Goal: Task Accomplishment & Management: Use online tool/utility

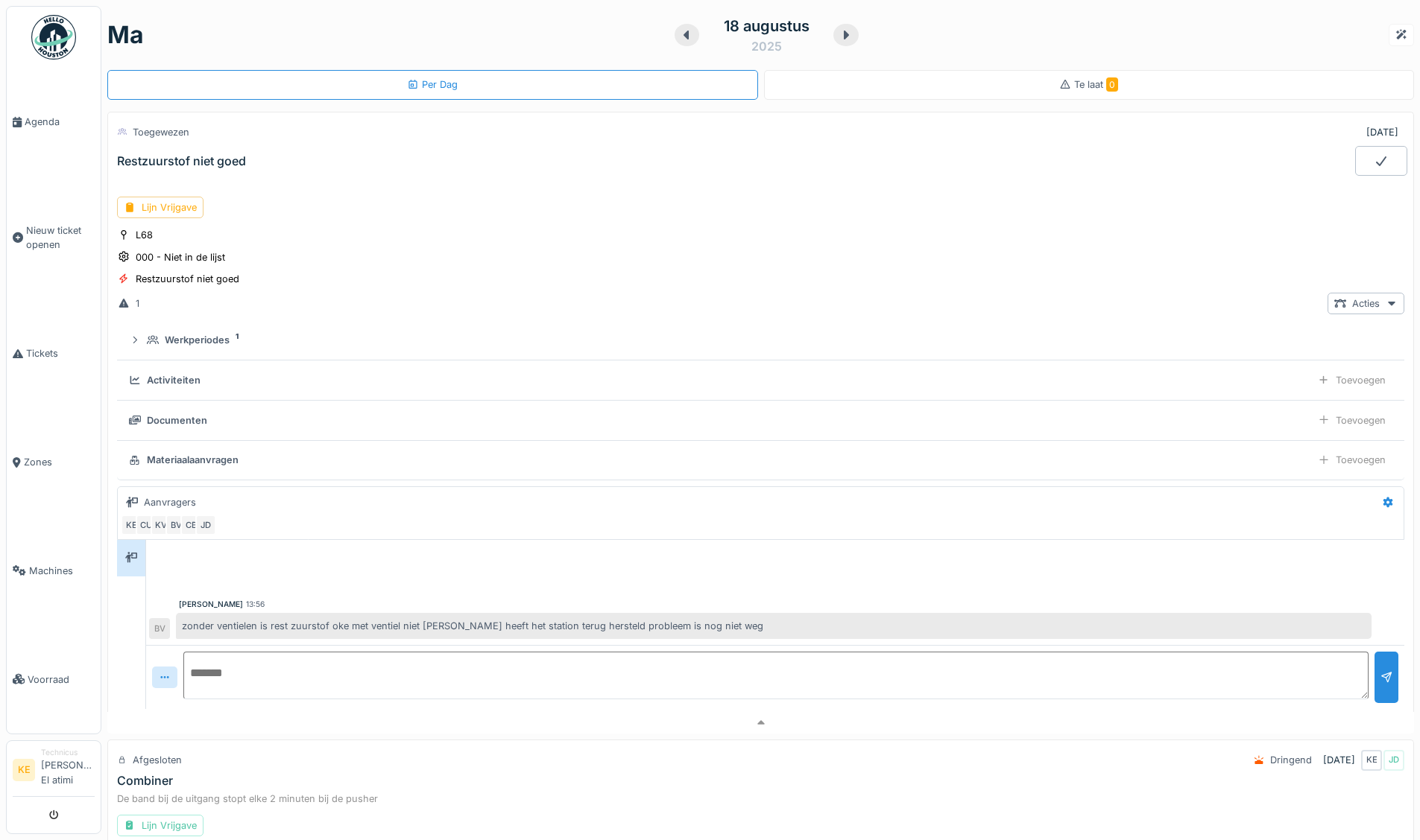
scroll to position [52, 0]
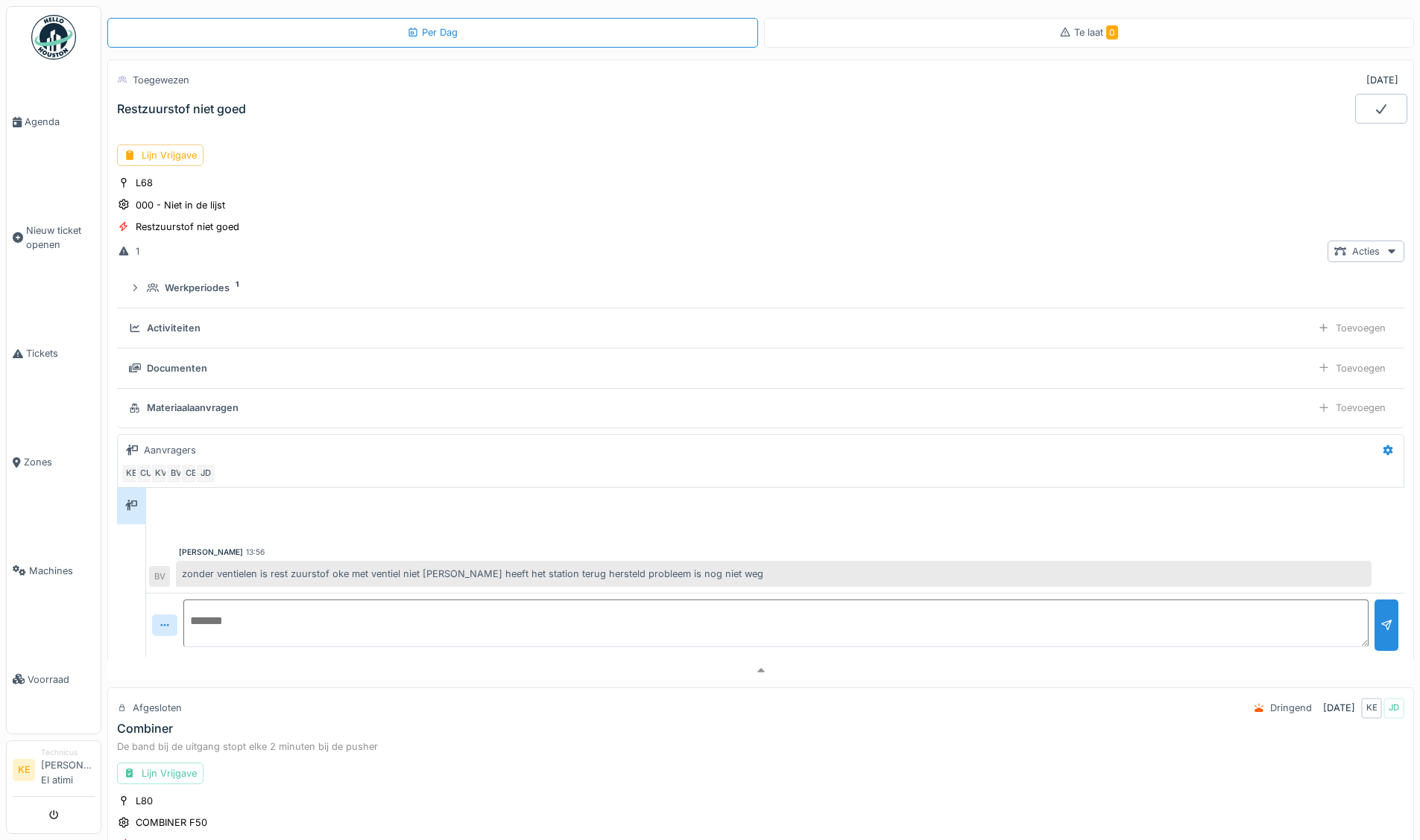
click at [54, 40] on img at bounding box center [54, 37] width 45 height 45
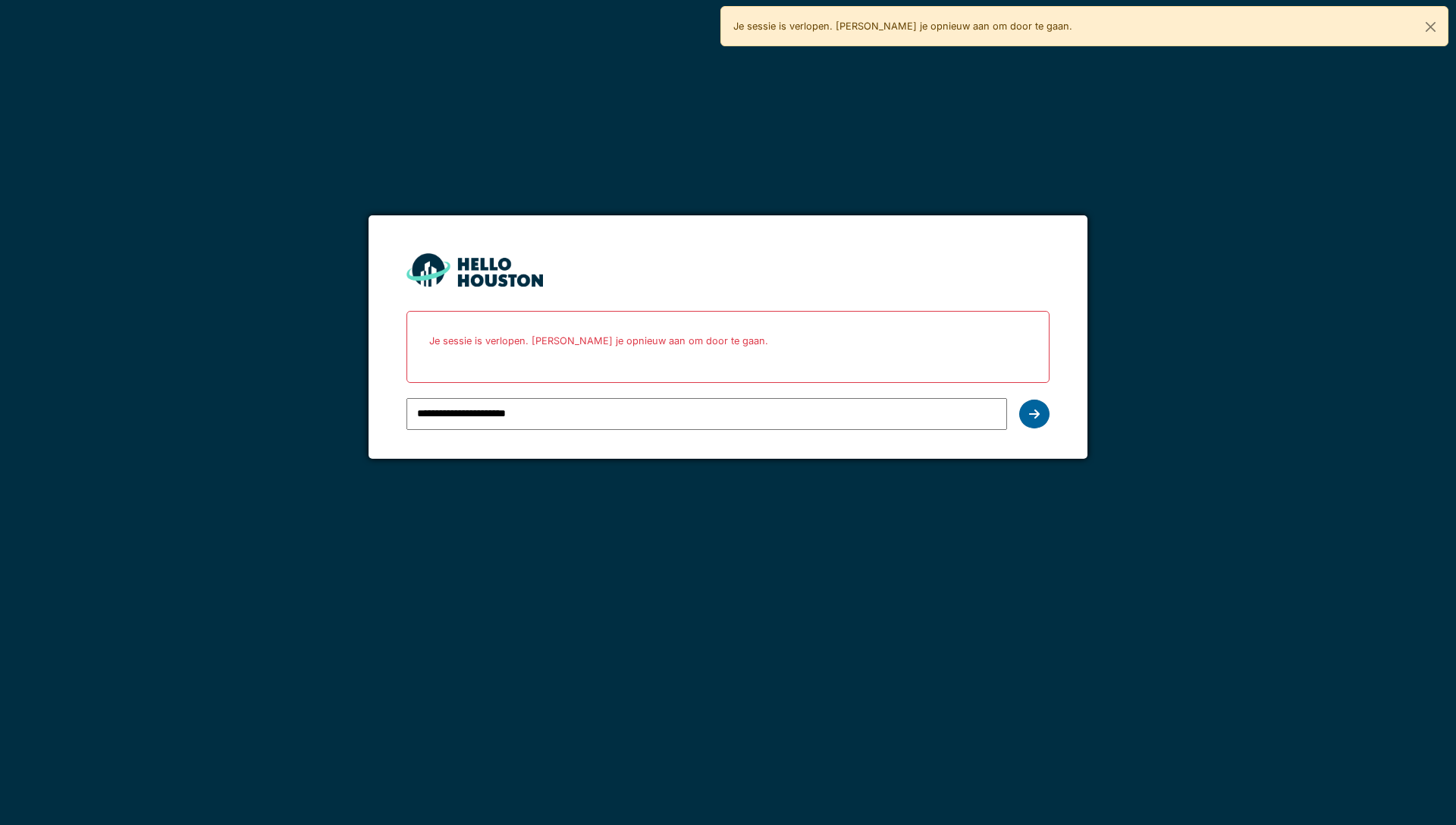
click at [1038, 417] on icon at bounding box center [1034, 414] width 10 height 12
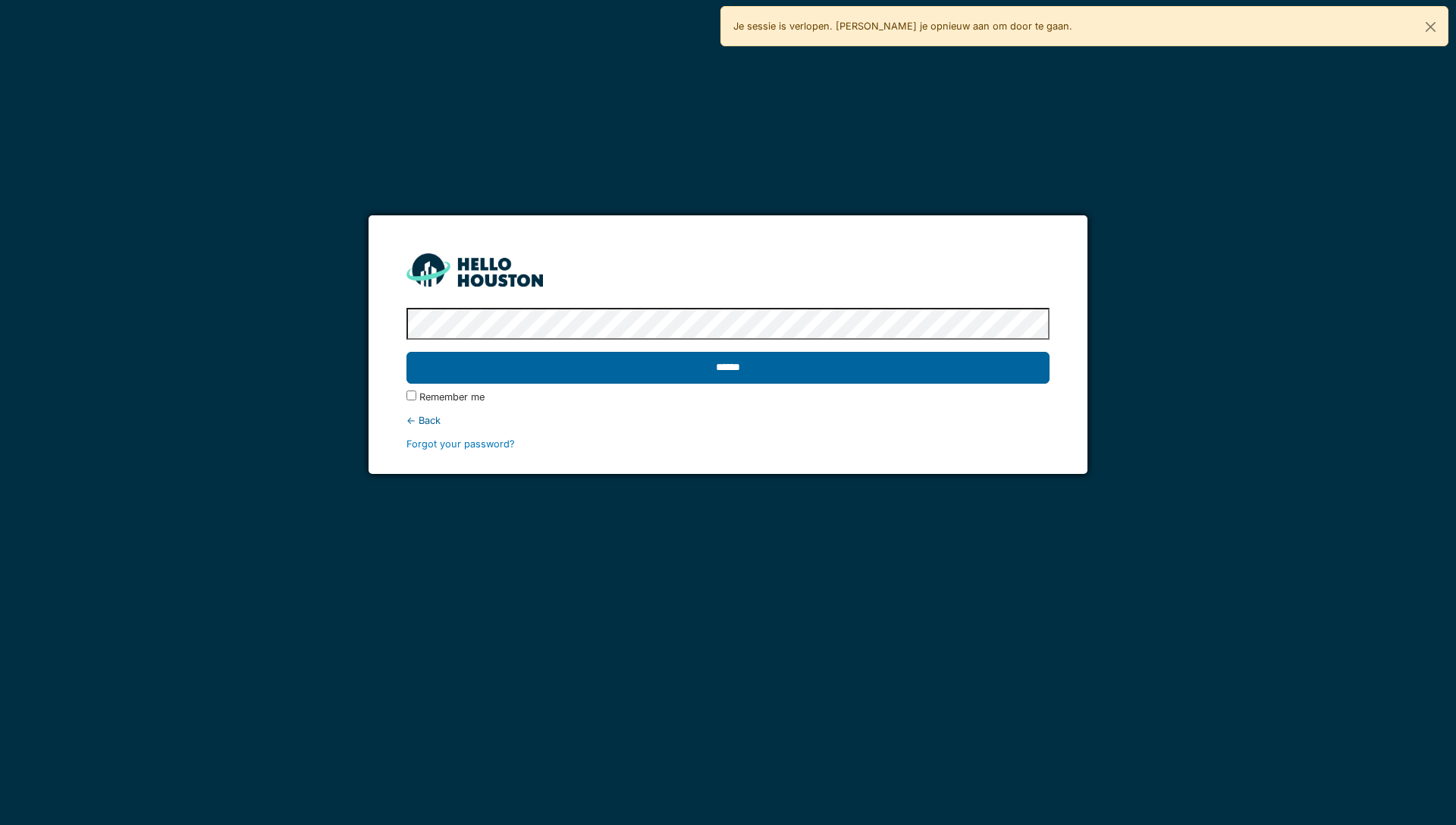
click at [862, 376] on input "******" at bounding box center [727, 368] width 642 height 32
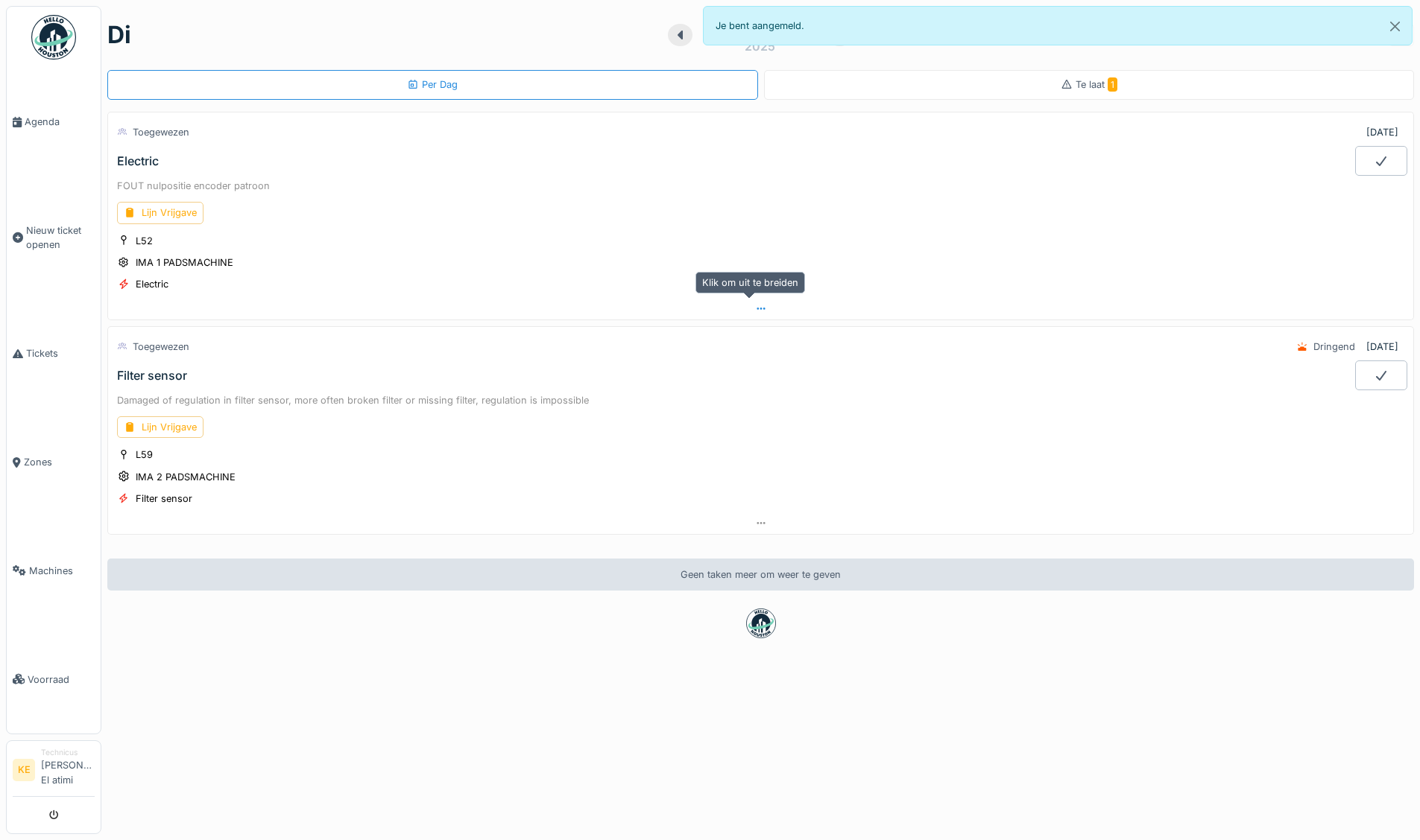
click at [755, 307] on icon at bounding box center [761, 308] width 12 height 9
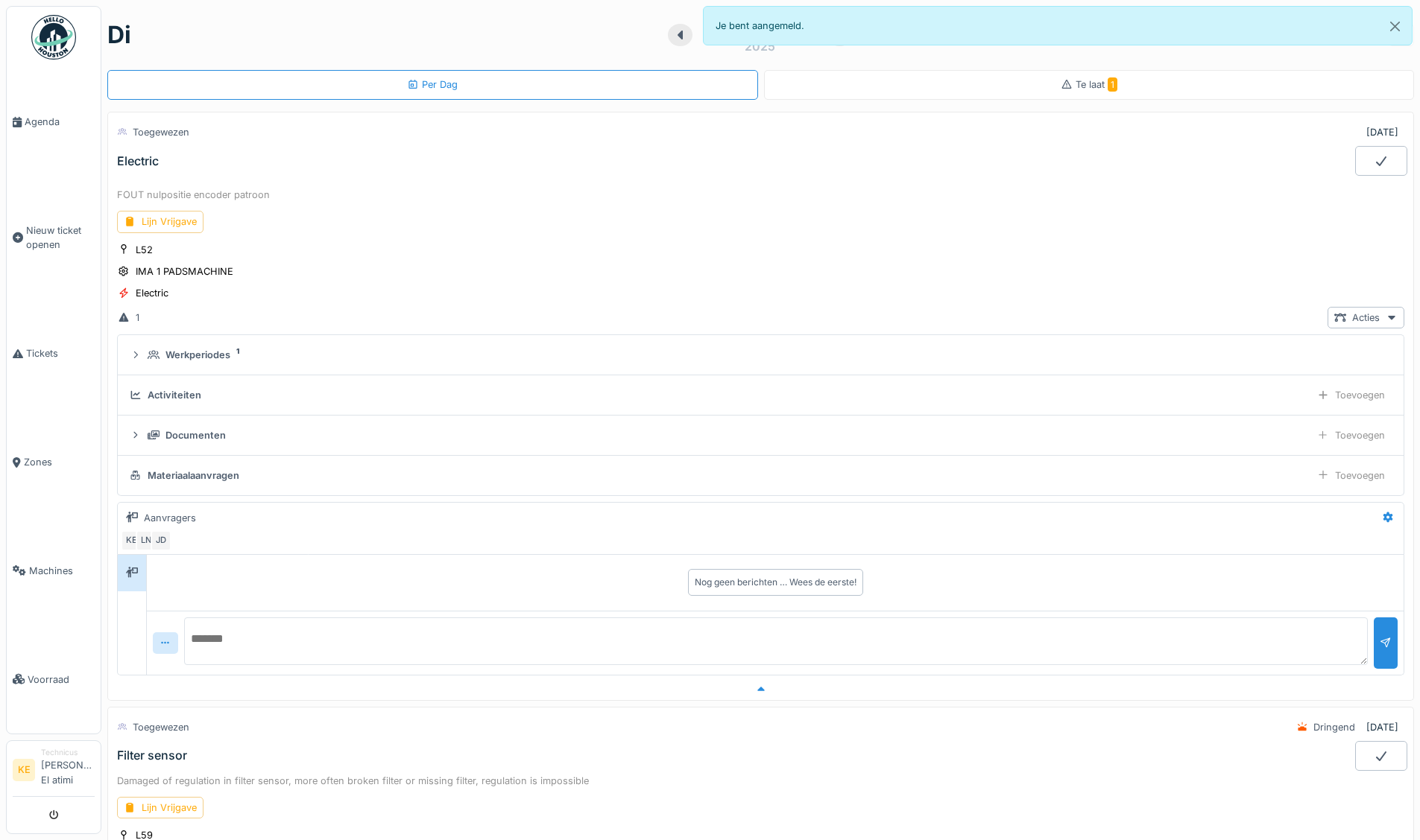
scroll to position [52, 0]
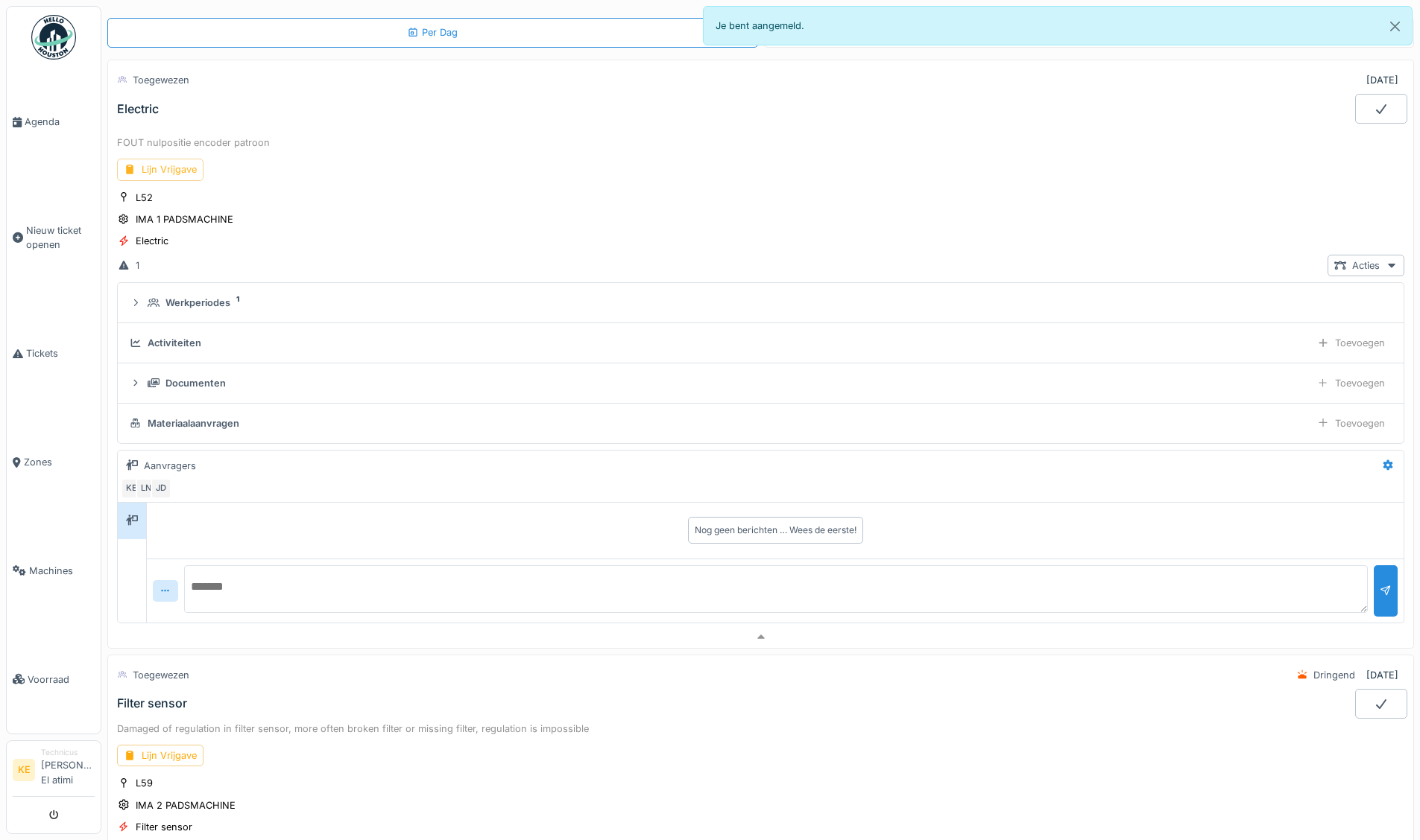
click at [169, 159] on div "Lijn Vrijgave" at bounding box center [161, 169] width 87 height 21
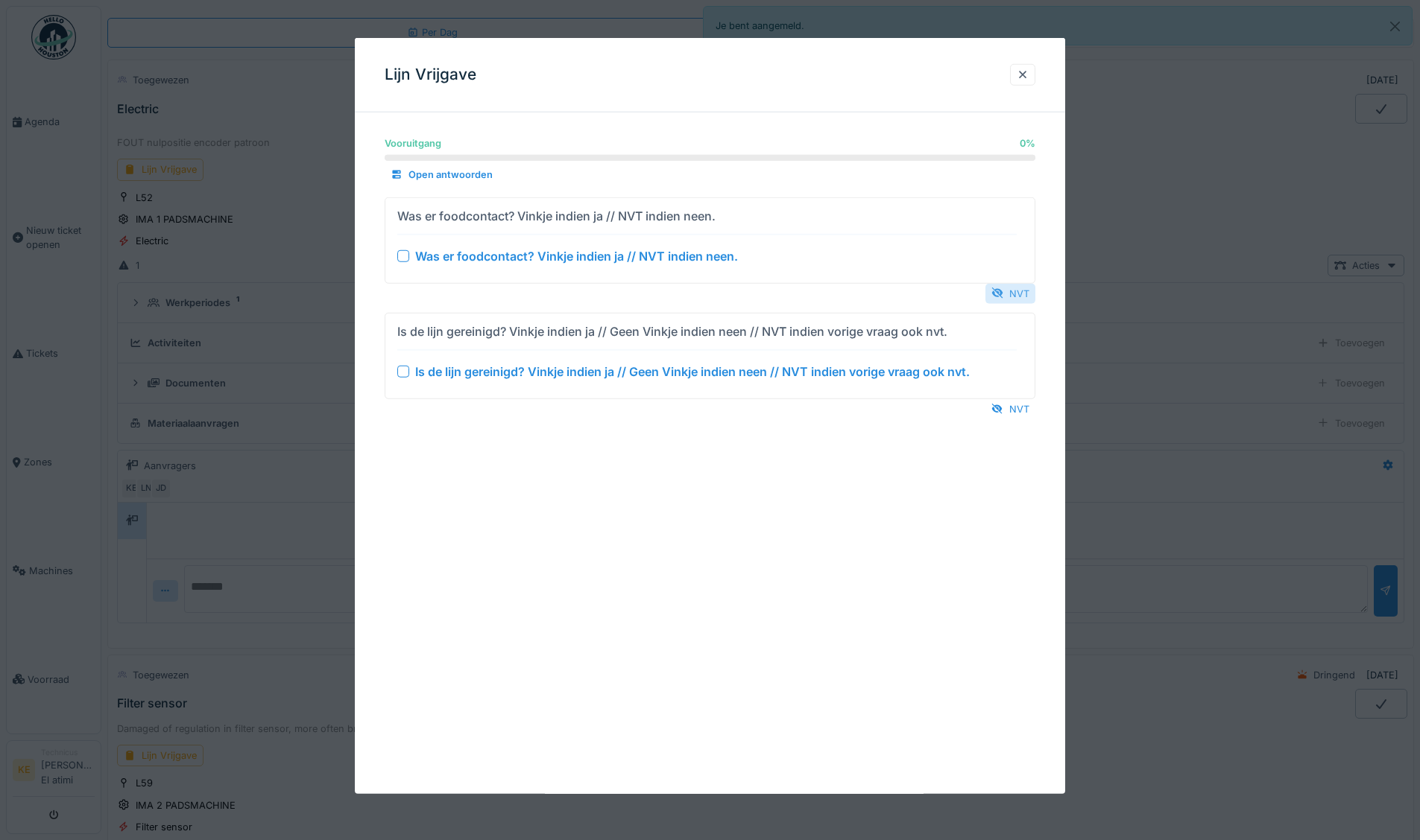
click at [1024, 294] on div "NVT" at bounding box center [1010, 293] width 50 height 20
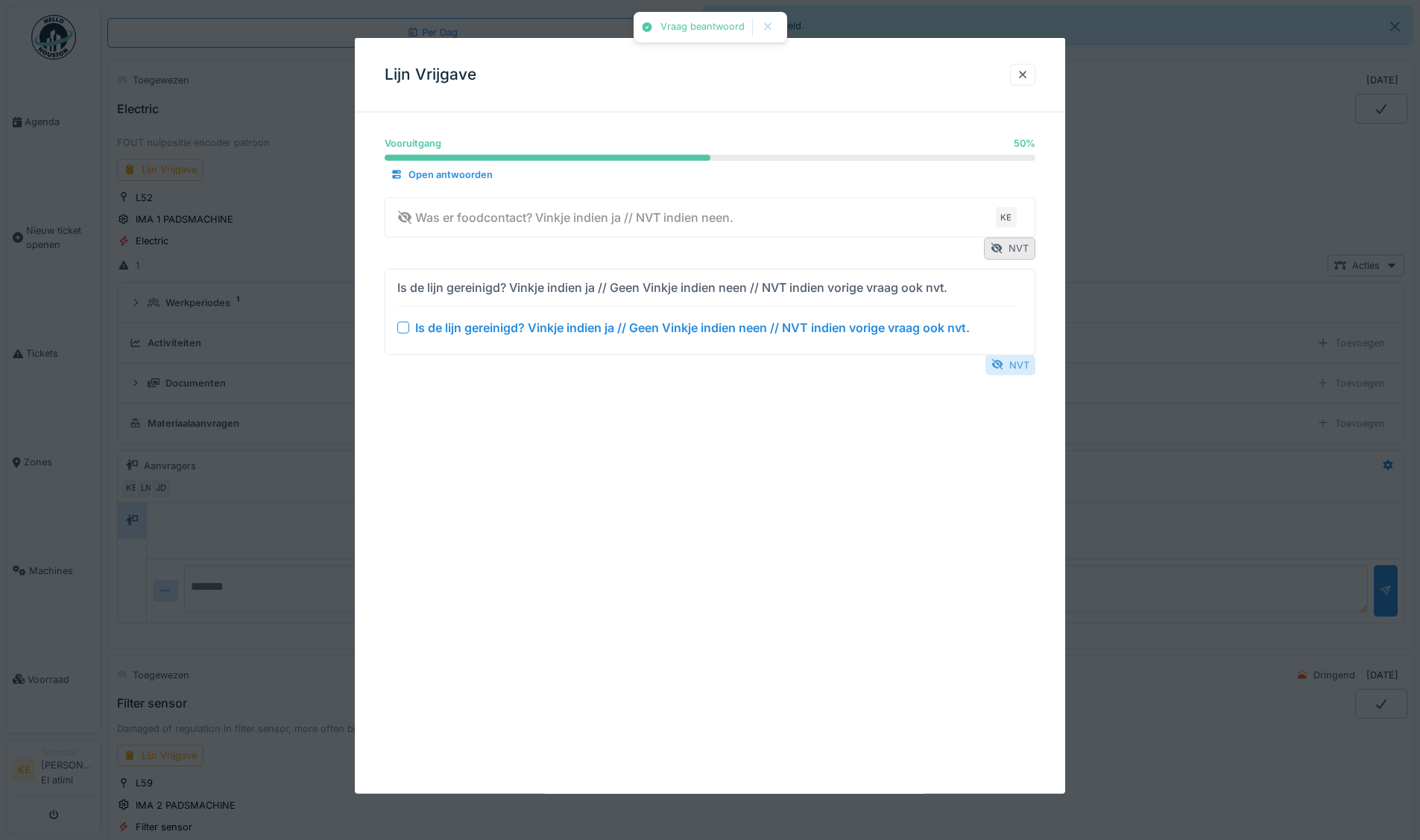
click at [1014, 360] on div "NVT" at bounding box center [1010, 364] width 50 height 20
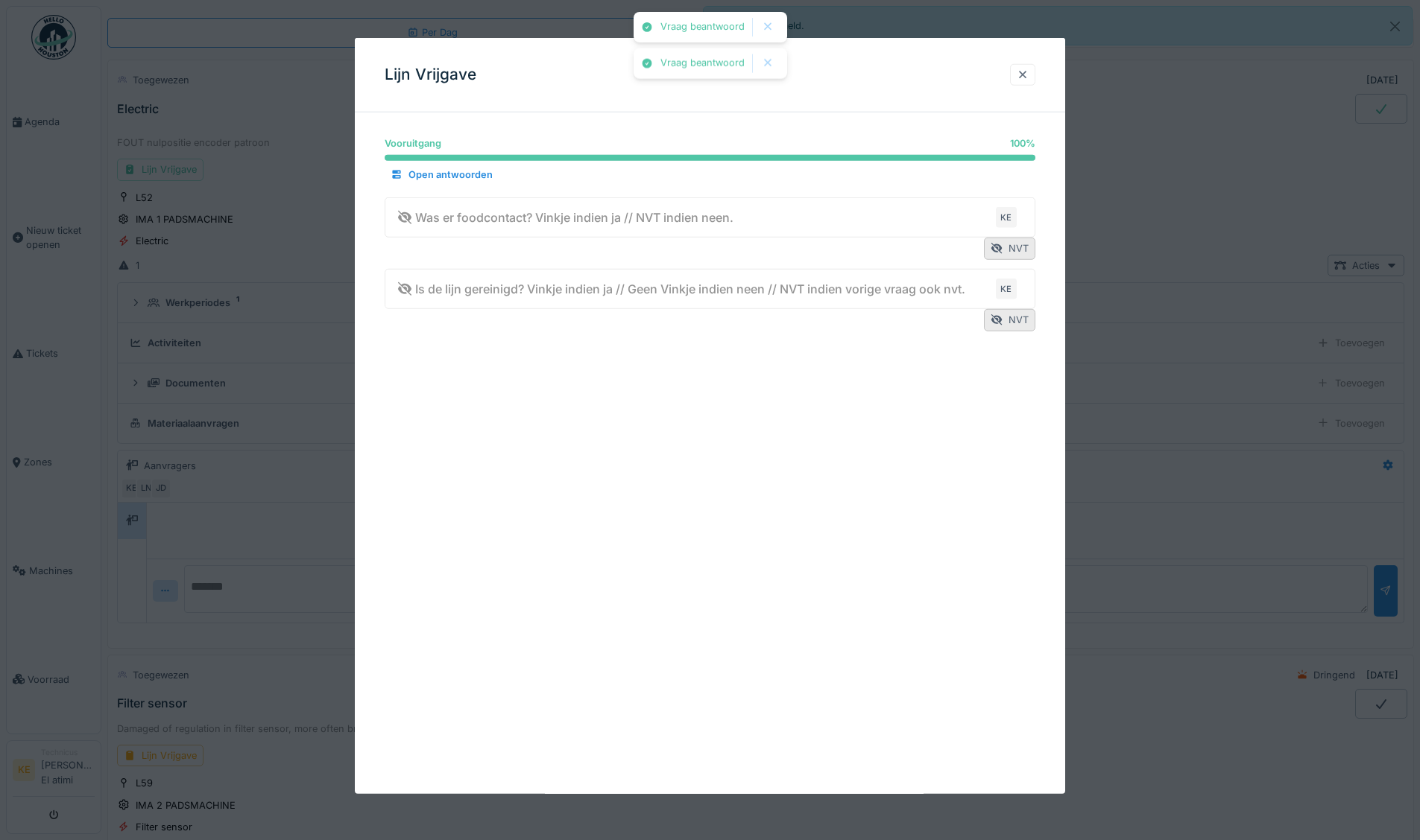
click at [1024, 71] on div at bounding box center [1022, 75] width 12 height 14
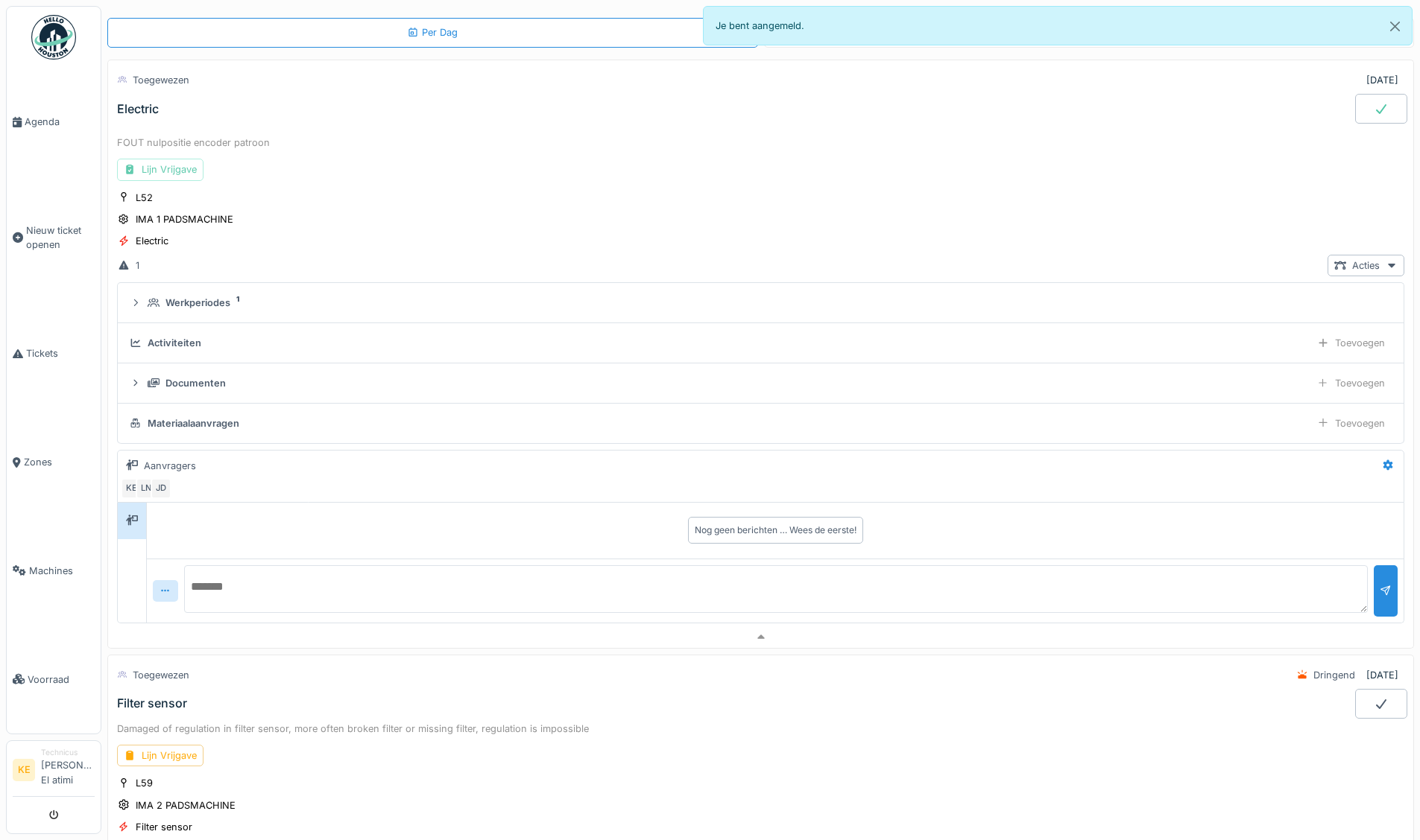
click at [164, 159] on div "Lijn Vrijgave" at bounding box center [161, 169] width 87 height 21
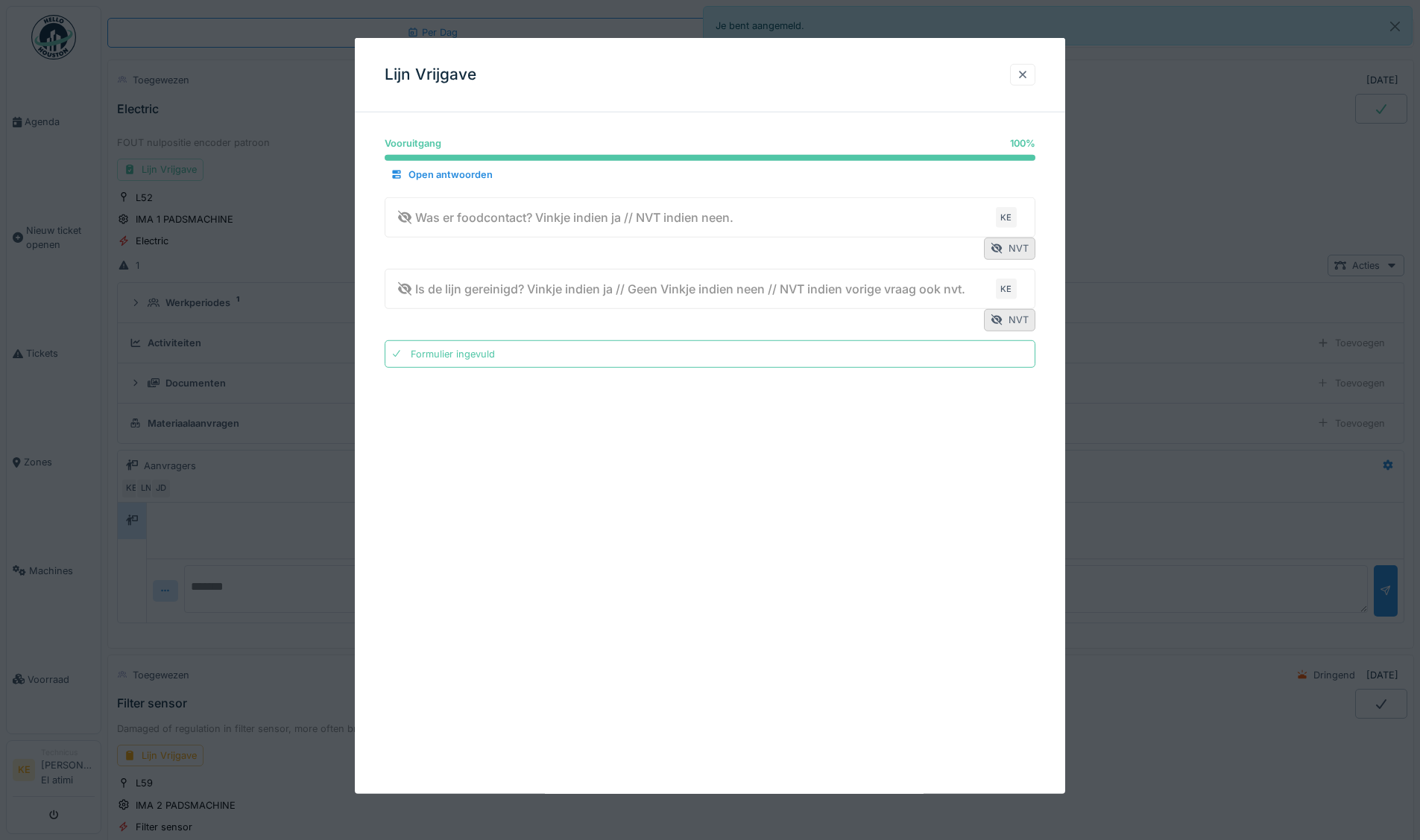
click at [1026, 76] on div at bounding box center [1022, 75] width 12 height 14
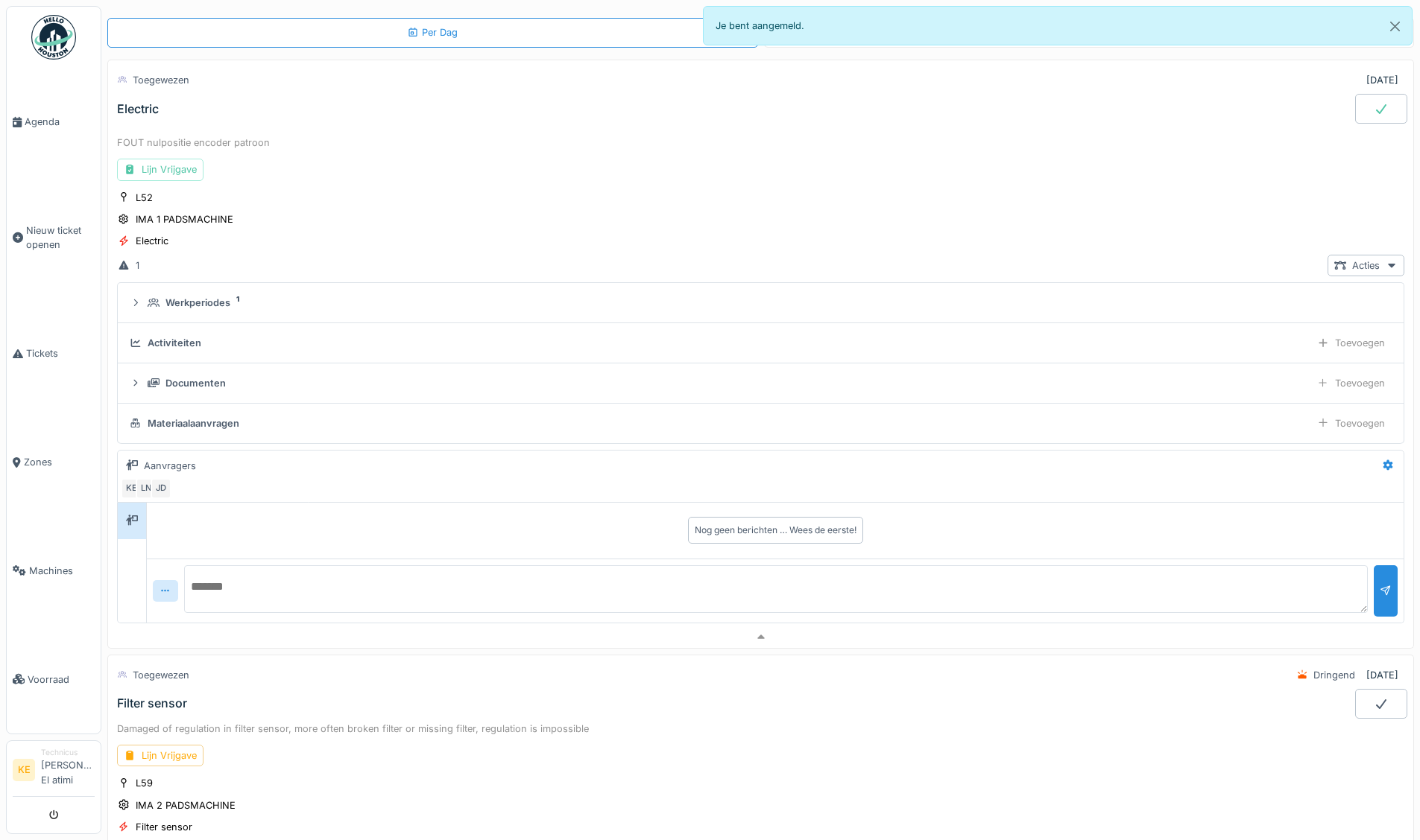
click at [1373, 103] on icon at bounding box center [1381, 109] width 15 height 12
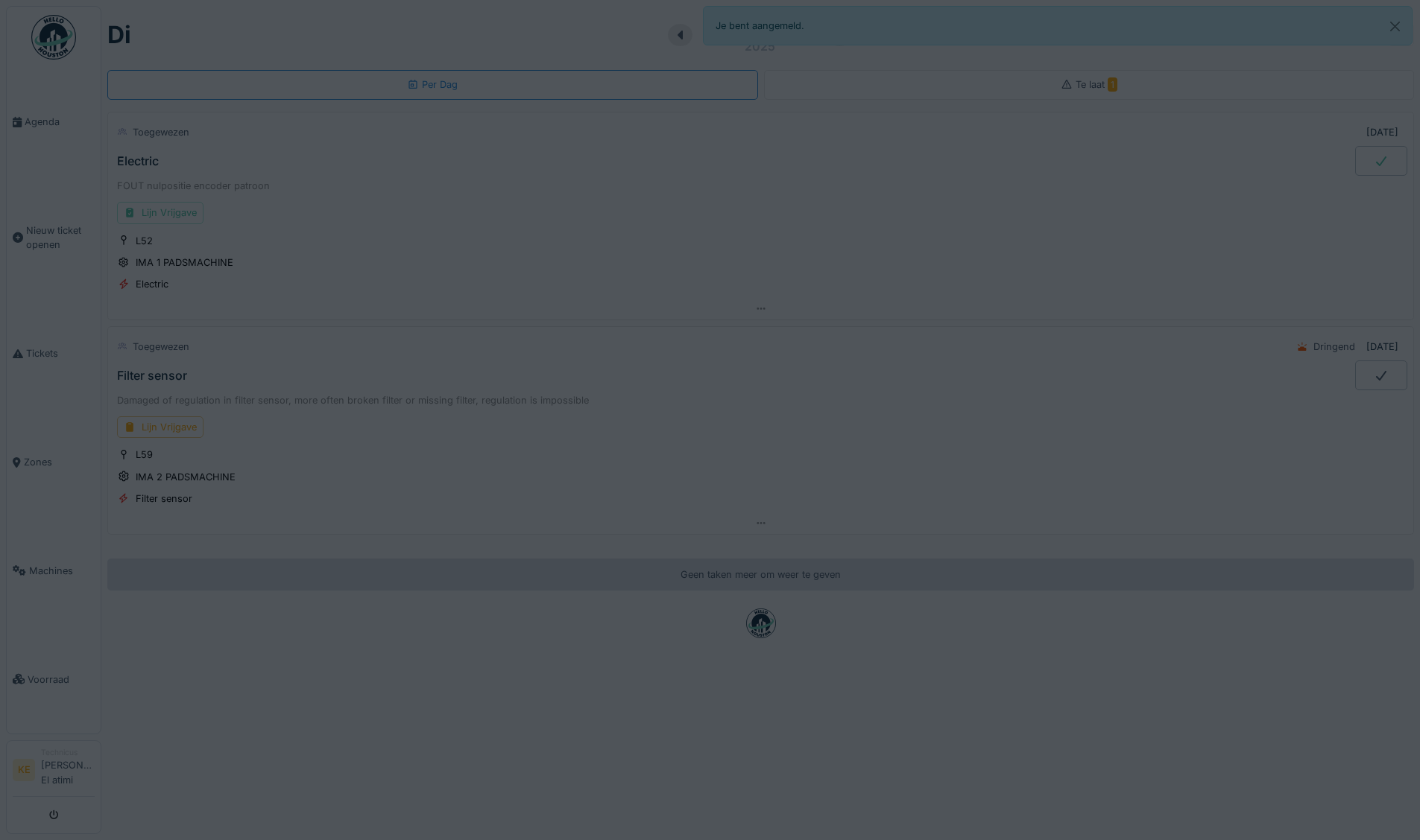
scroll to position [0, 0]
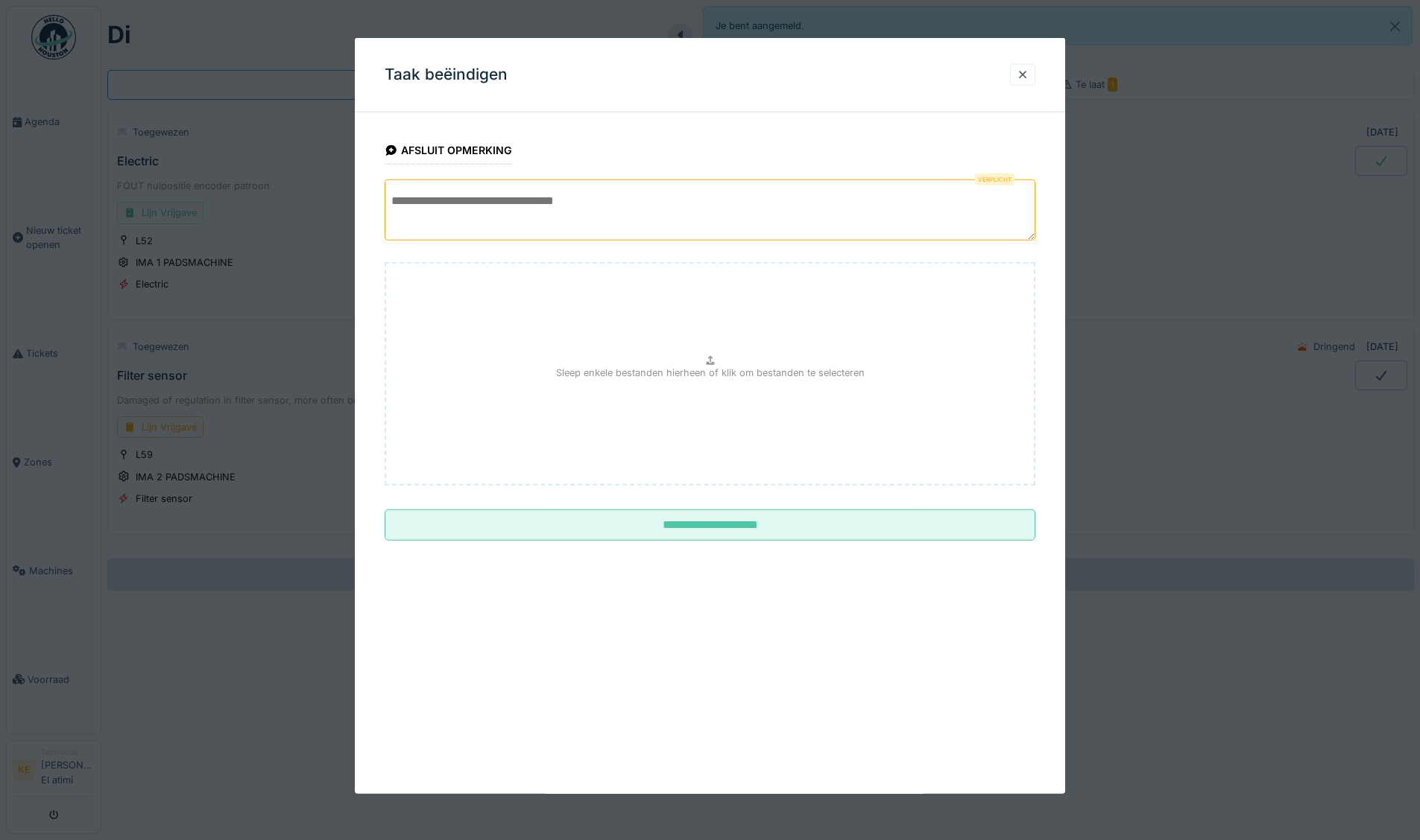
click at [584, 213] on textarea at bounding box center [710, 210] width 651 height 61
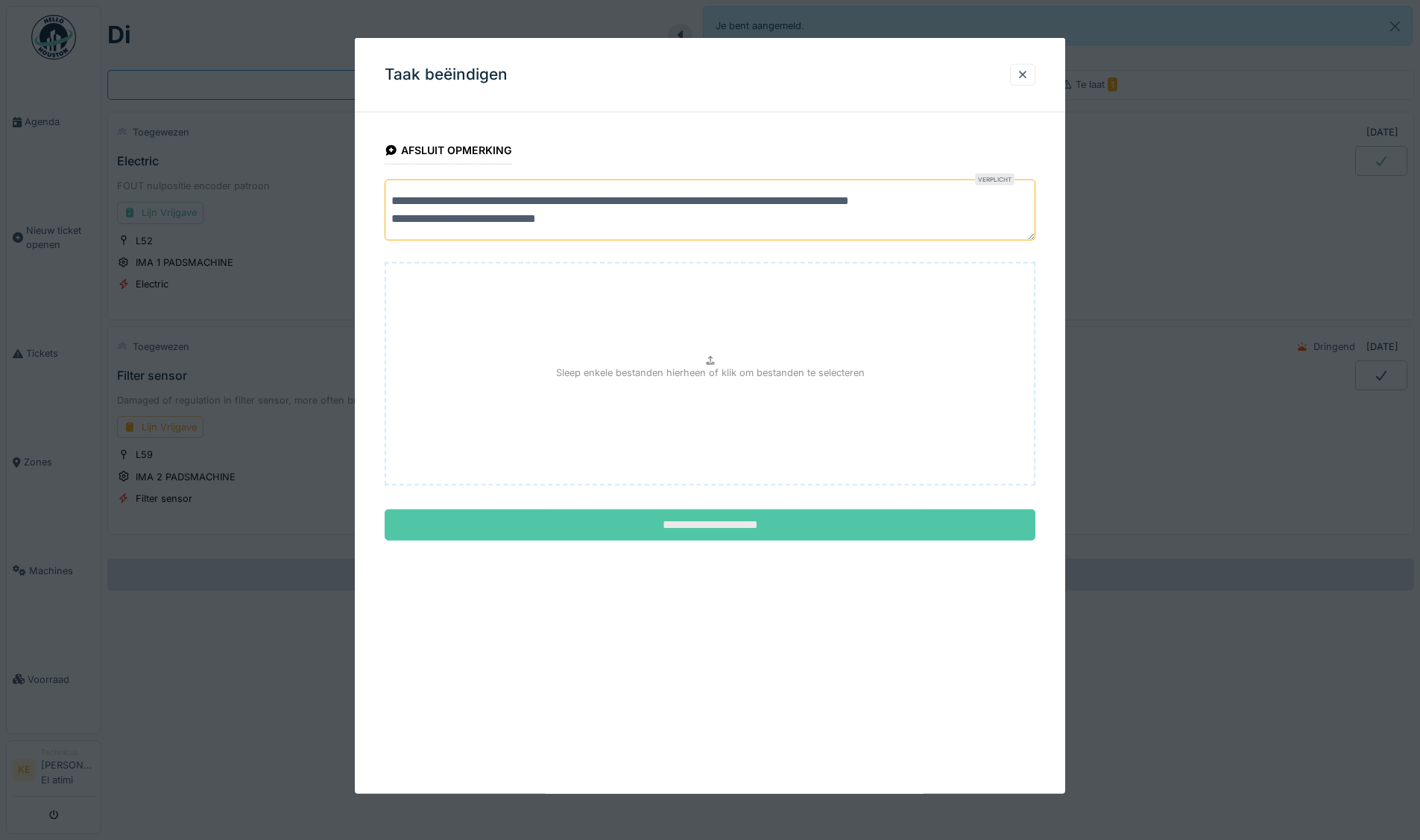
type textarea "**********"
click at [664, 518] on input "**********" at bounding box center [710, 525] width 651 height 31
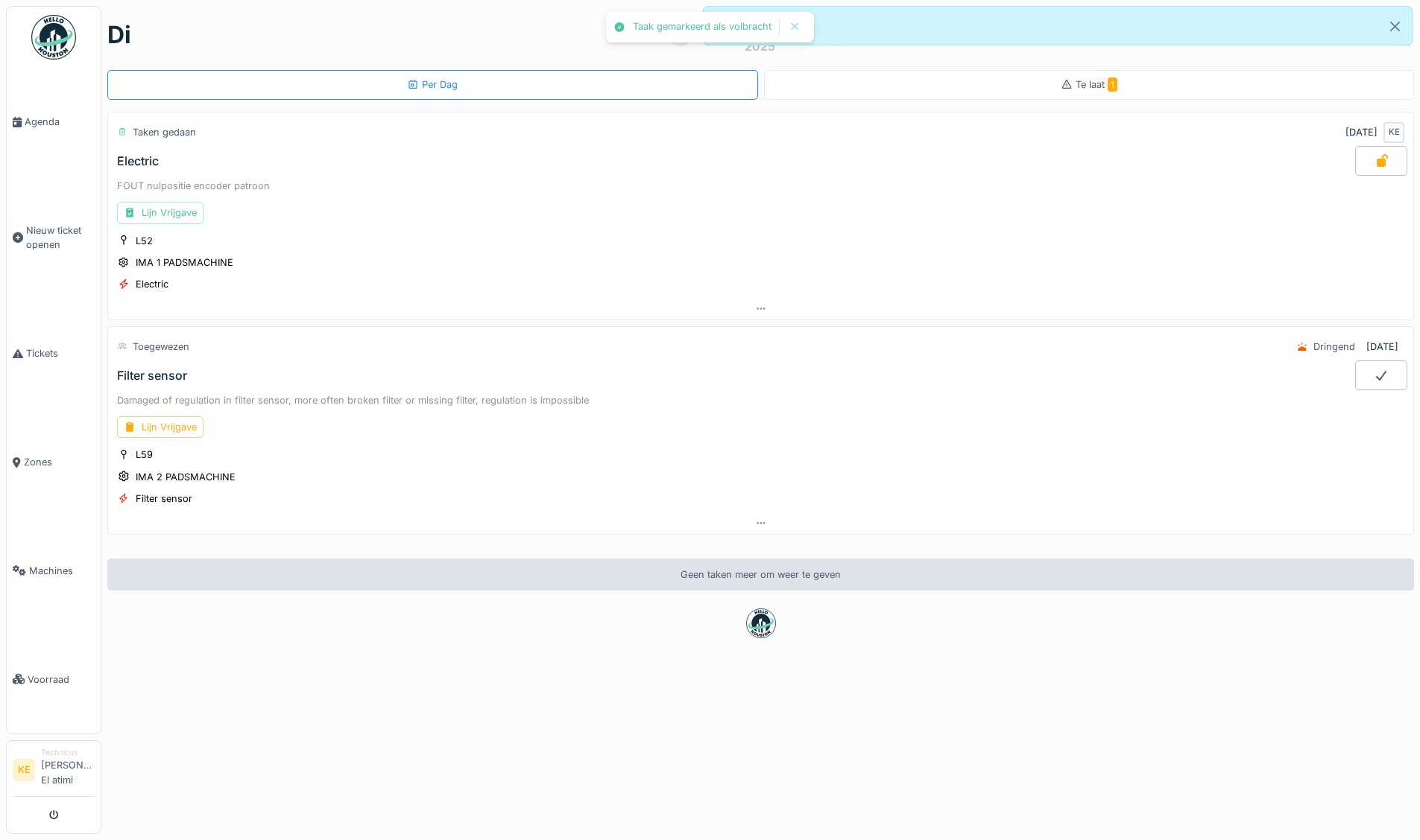
click at [33, 9] on ul "Agenda Nieuw ticket openen Tickets Zones Machines Voorraad" at bounding box center [54, 370] width 95 height 729
click at [46, 26] on img at bounding box center [54, 37] width 45 height 45
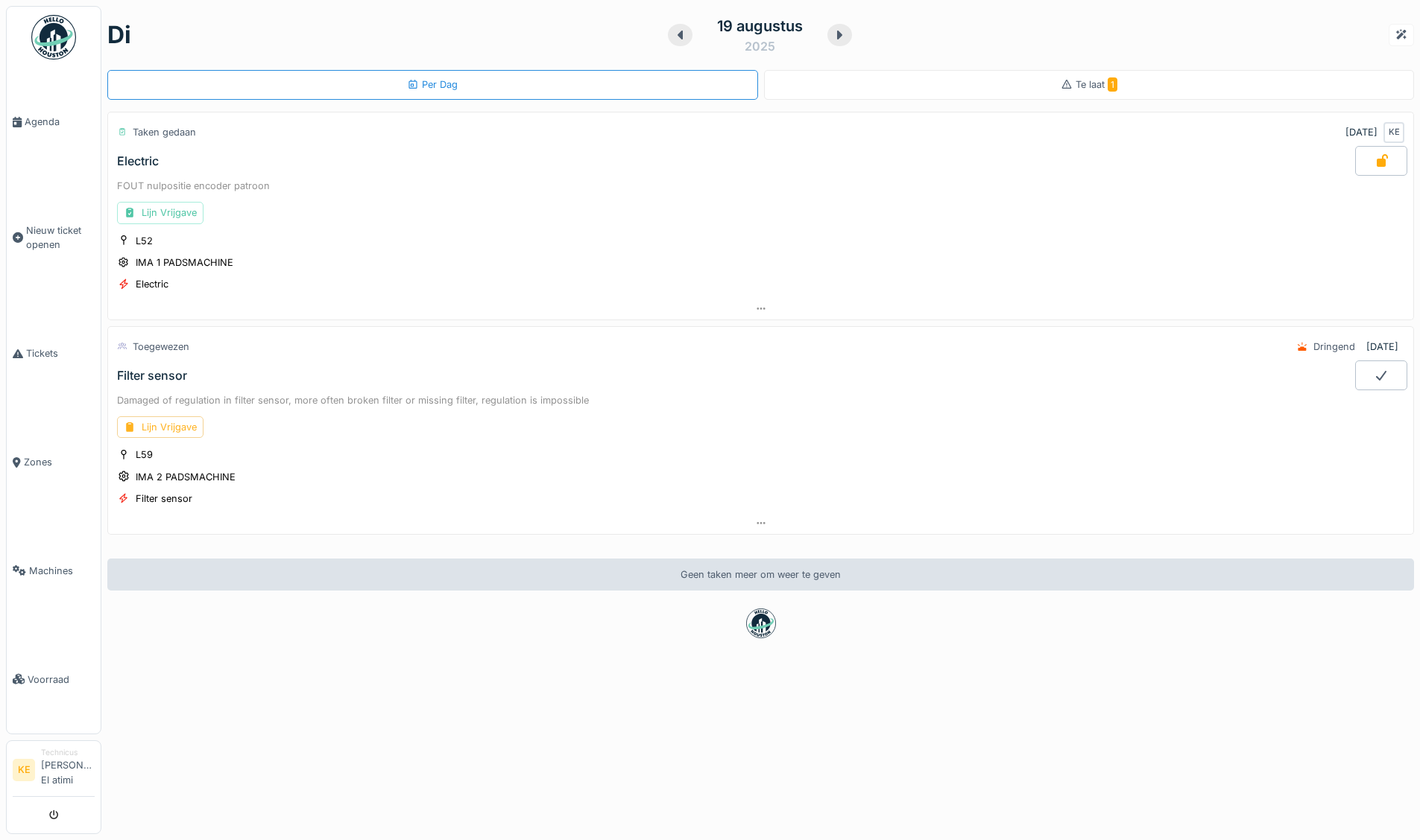
click at [174, 429] on div "Lijn Vrijgave" at bounding box center [161, 426] width 87 height 21
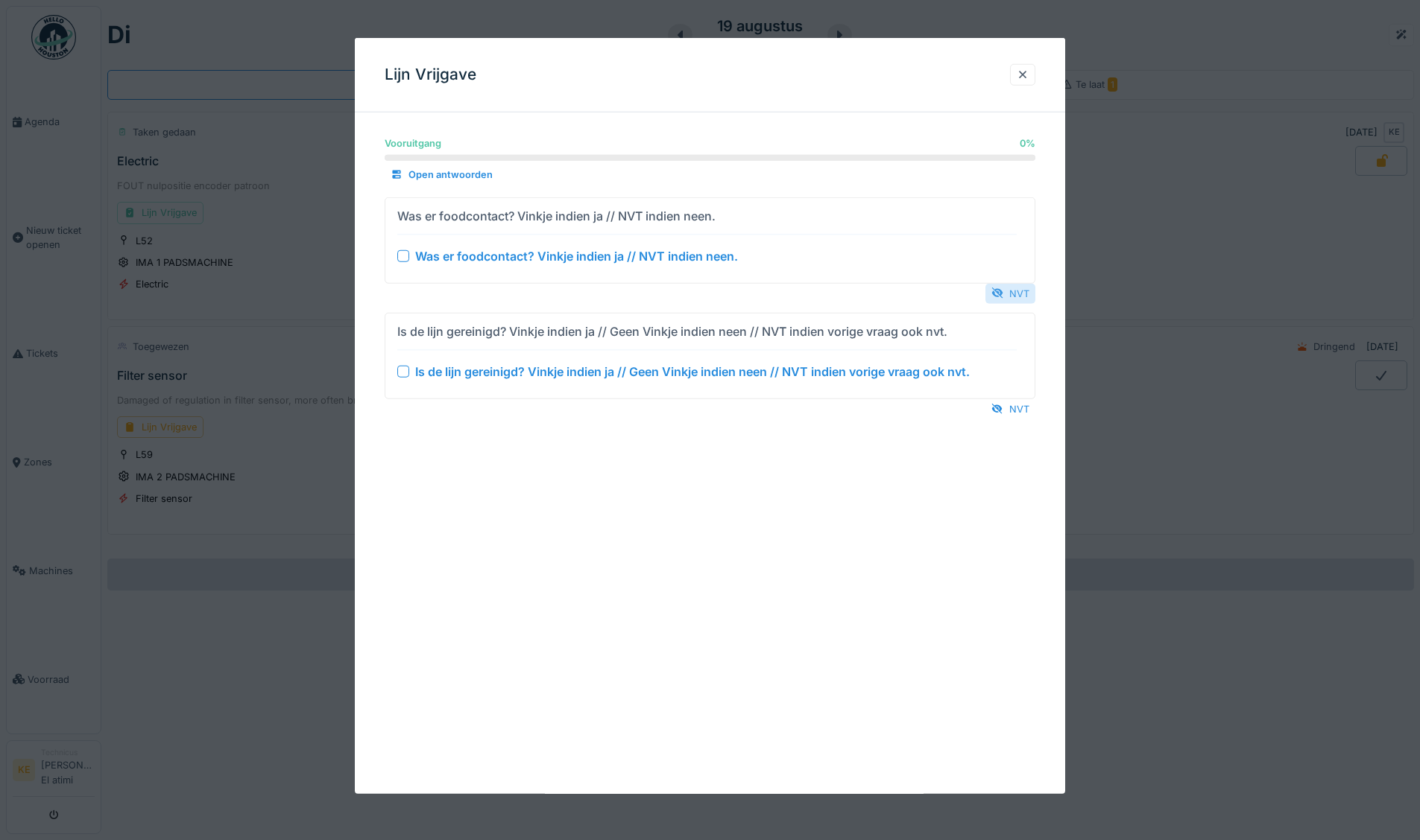
click at [1014, 291] on div "NVT" at bounding box center [1010, 293] width 50 height 20
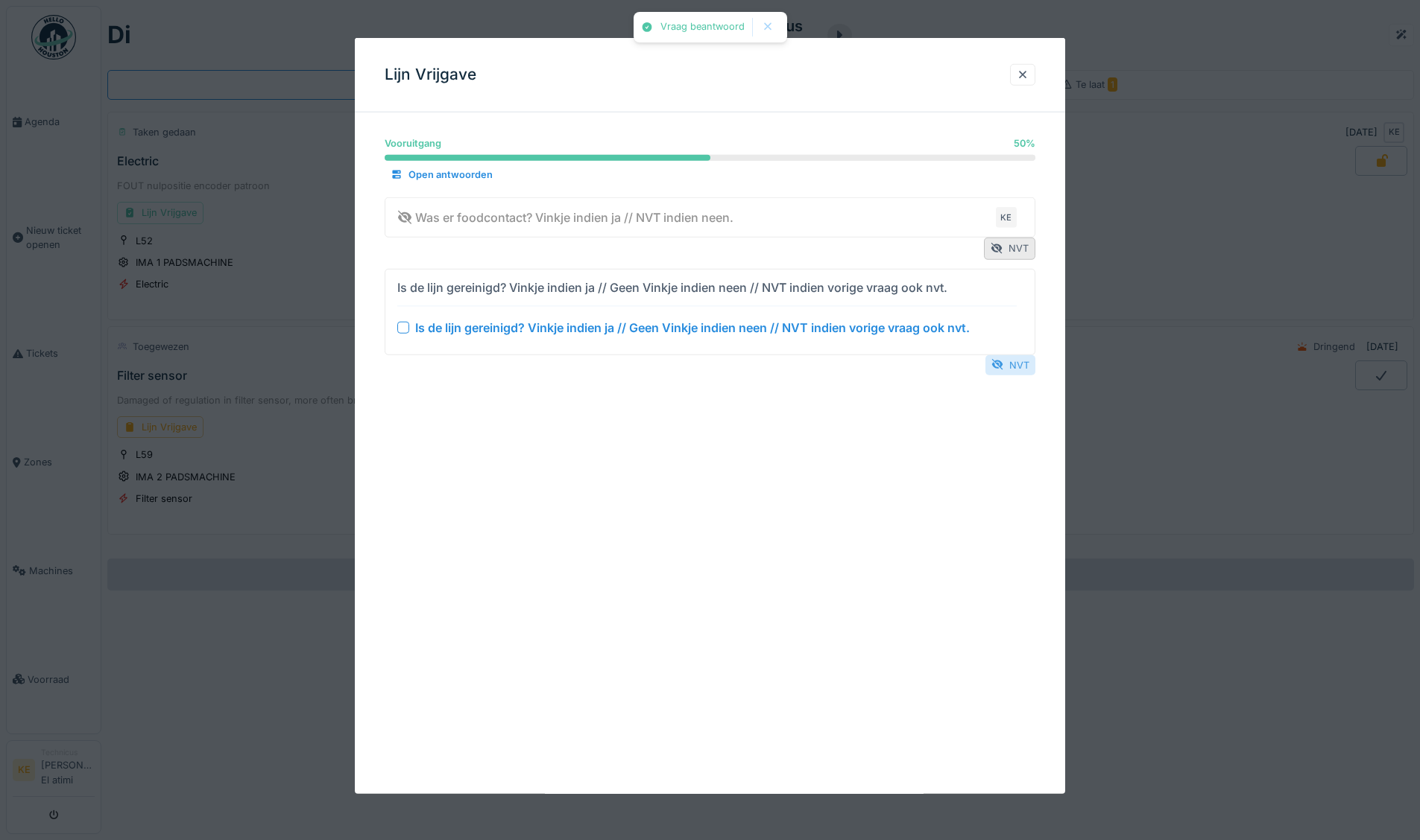
click at [1018, 364] on div "NVT" at bounding box center [1010, 364] width 50 height 20
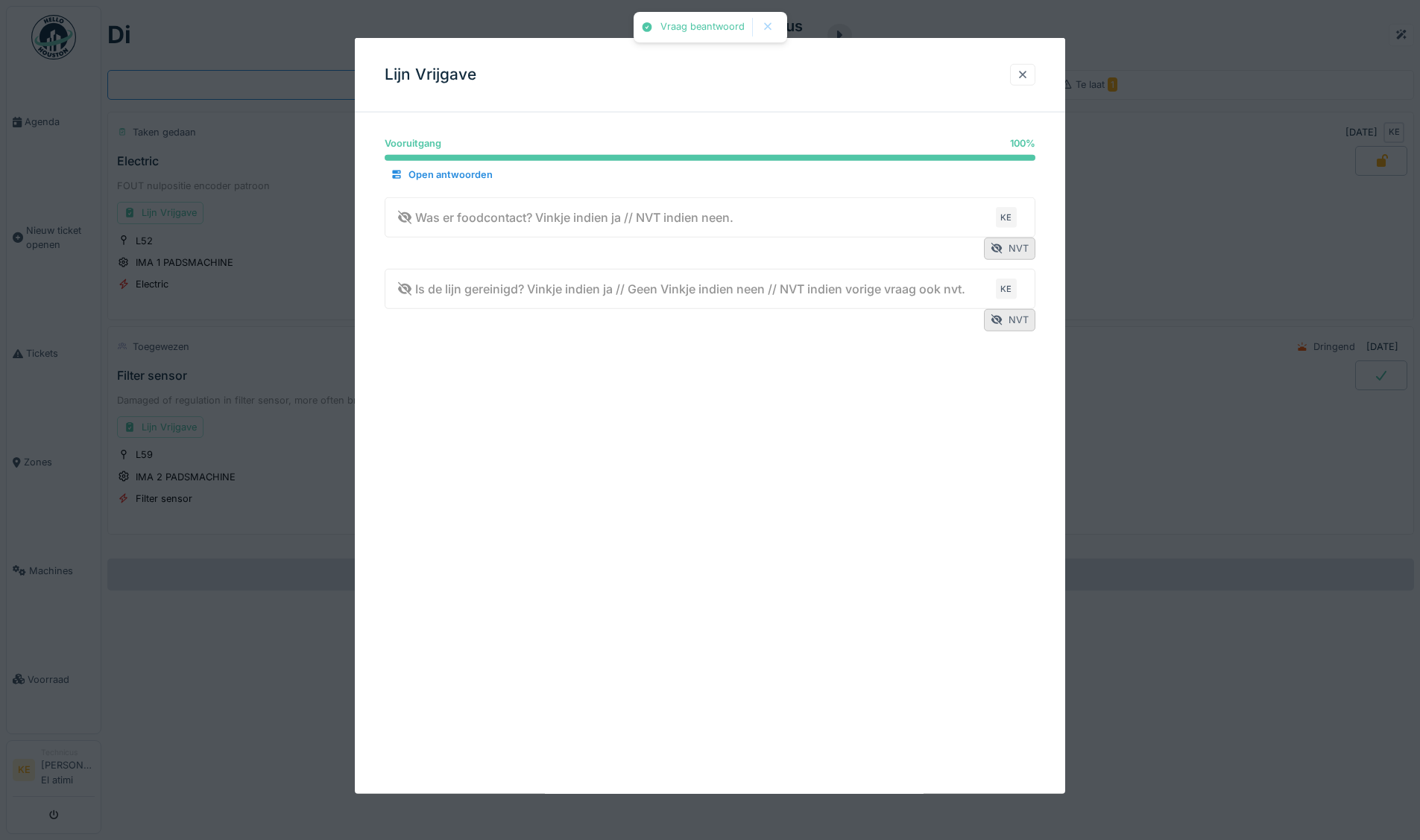
click at [1023, 75] on div at bounding box center [1022, 75] width 12 height 14
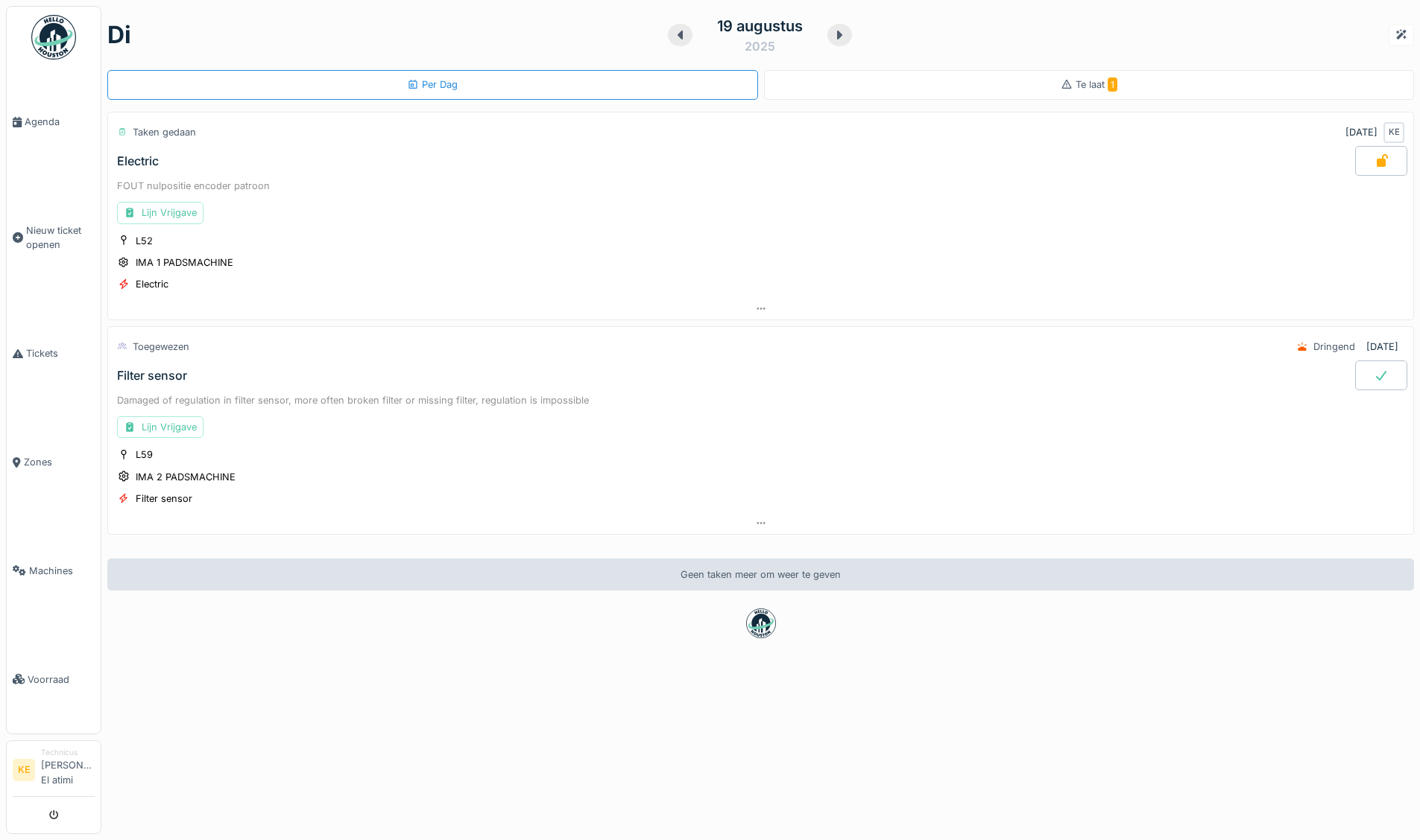
click at [1373, 377] on icon at bounding box center [1381, 375] width 15 height 12
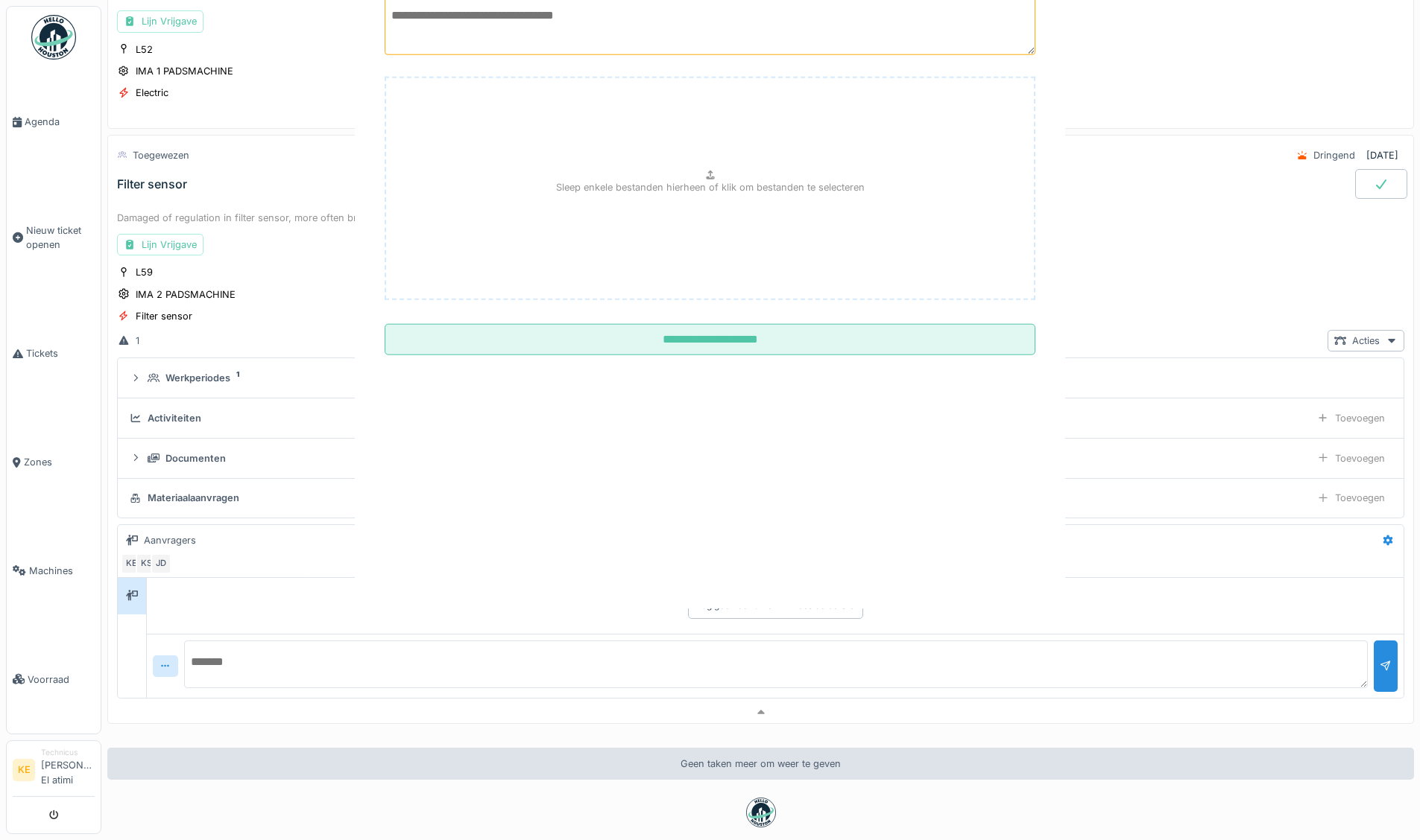
scroll to position [262, 0]
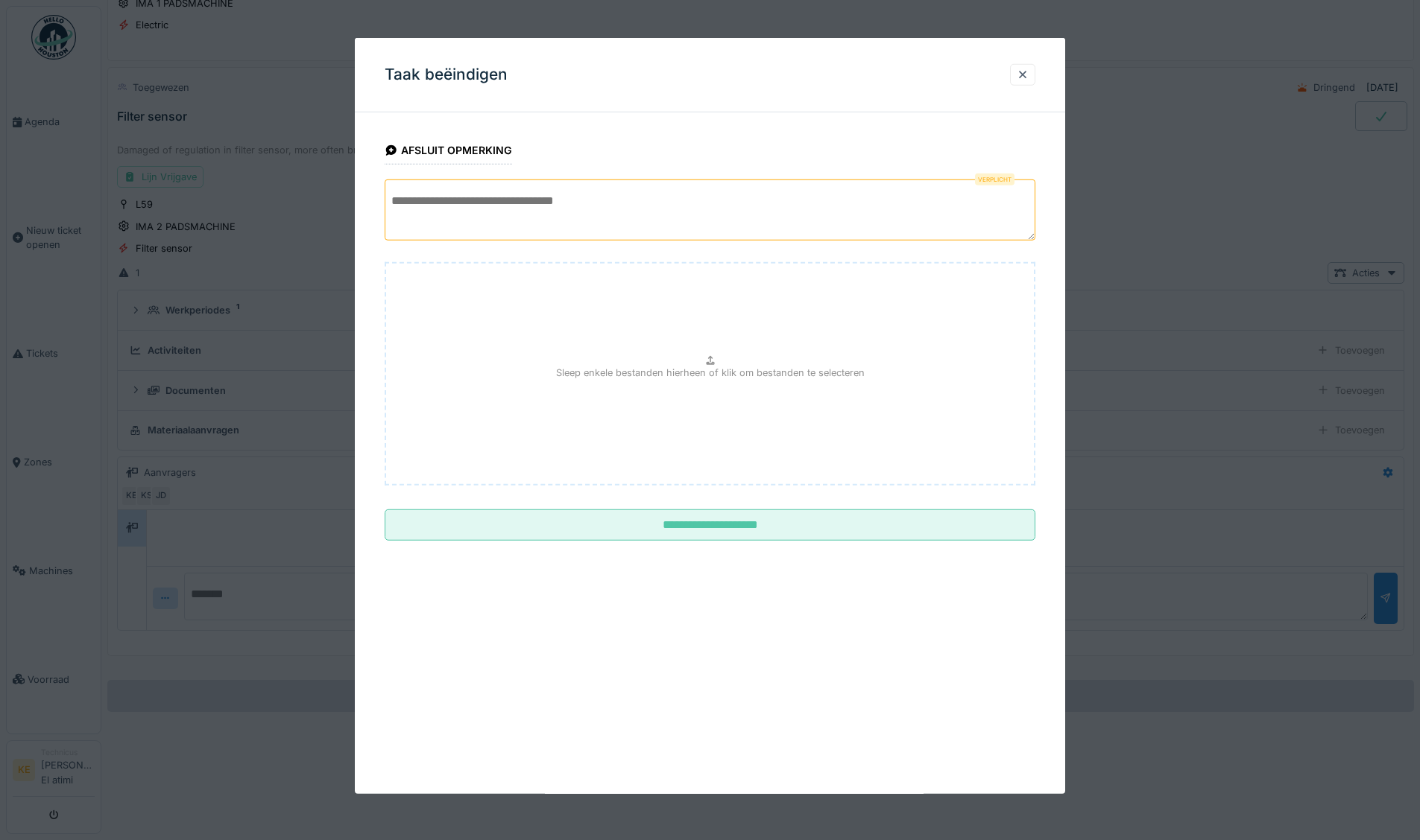
click at [603, 204] on textarea at bounding box center [710, 210] width 651 height 61
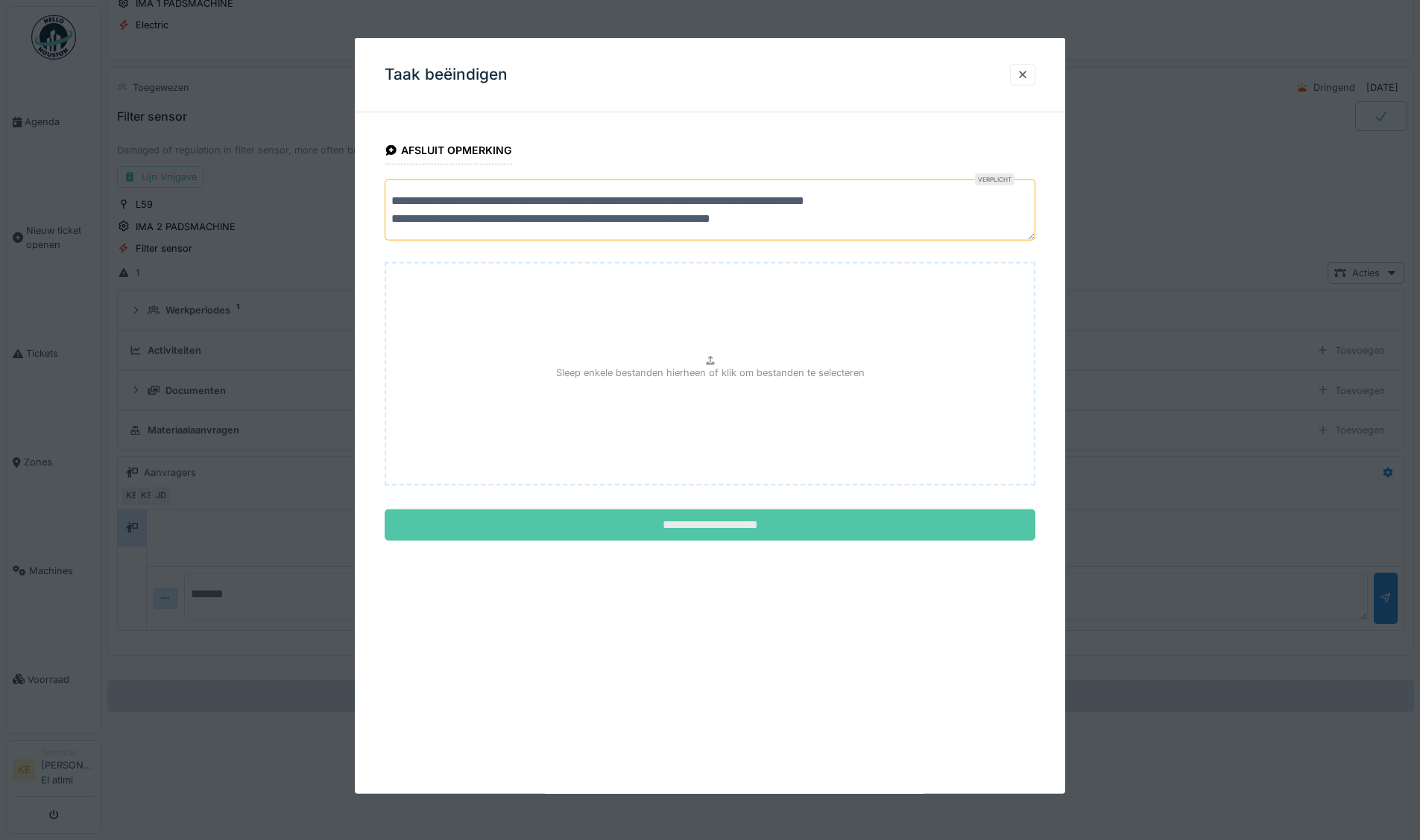
type textarea "**********"
click at [745, 527] on input "**********" at bounding box center [710, 525] width 651 height 31
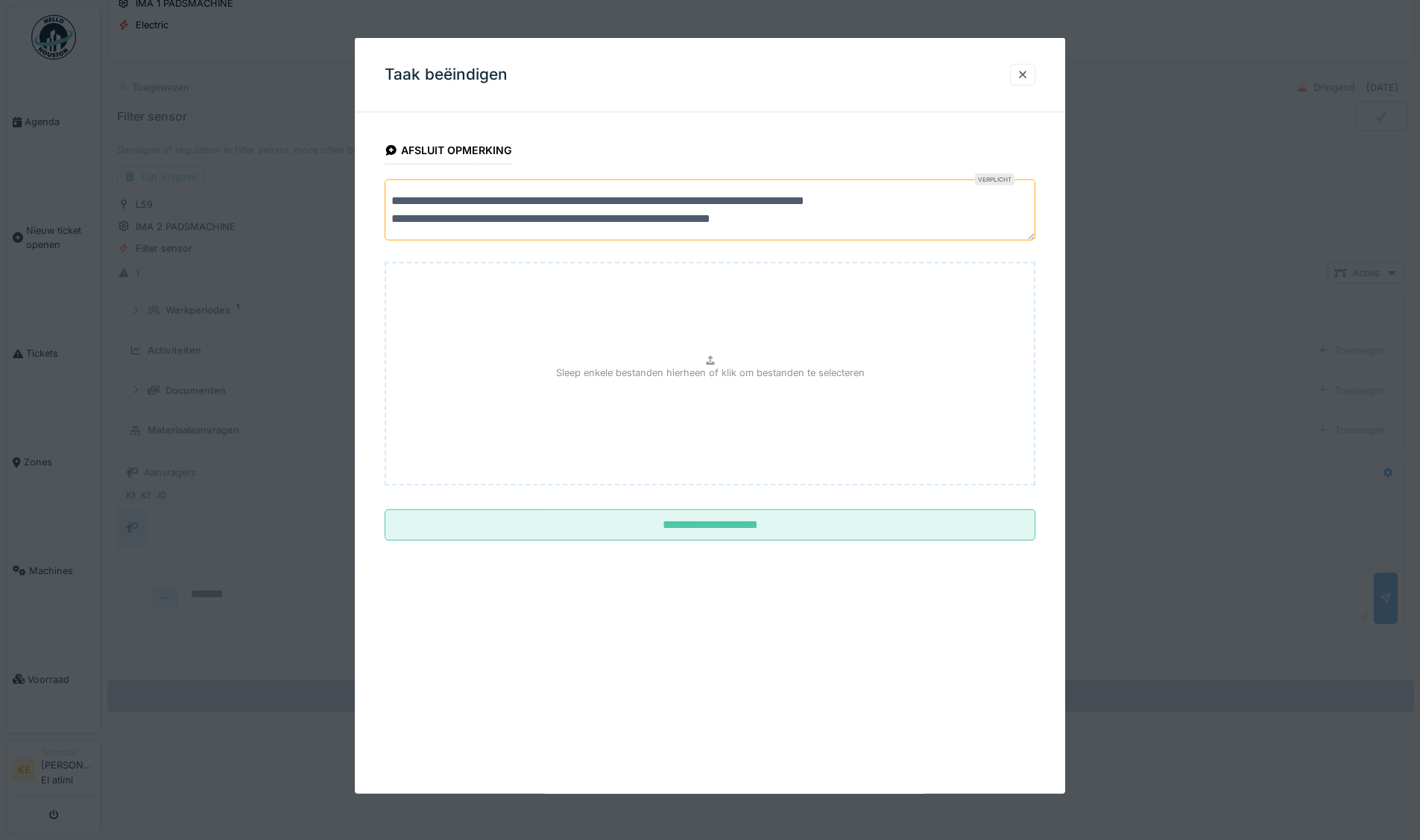
scroll to position [0, 0]
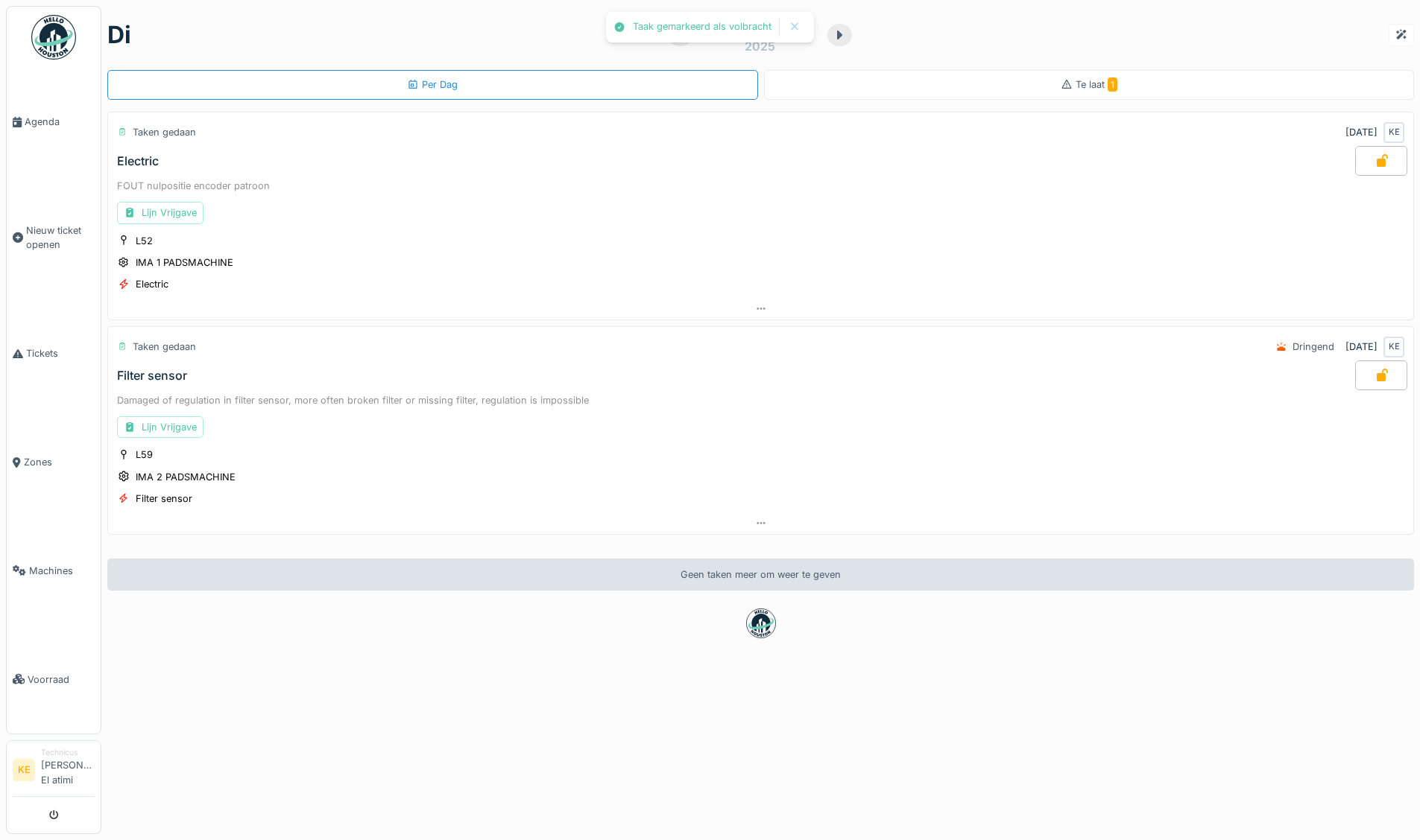
click at [54, 33] on img at bounding box center [54, 37] width 45 height 45
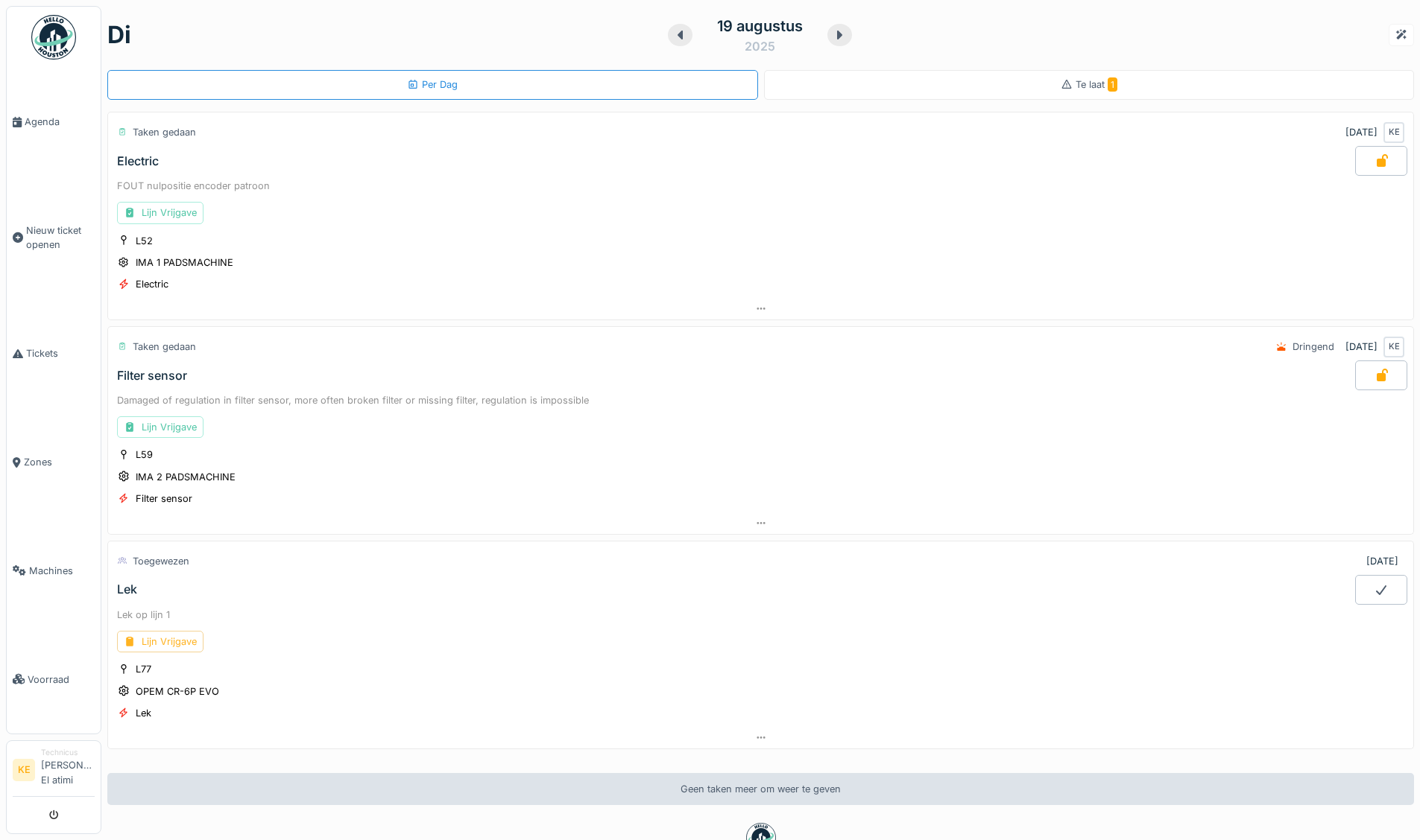
click at [149, 643] on div "Lijn Vrijgave" at bounding box center [161, 641] width 87 height 21
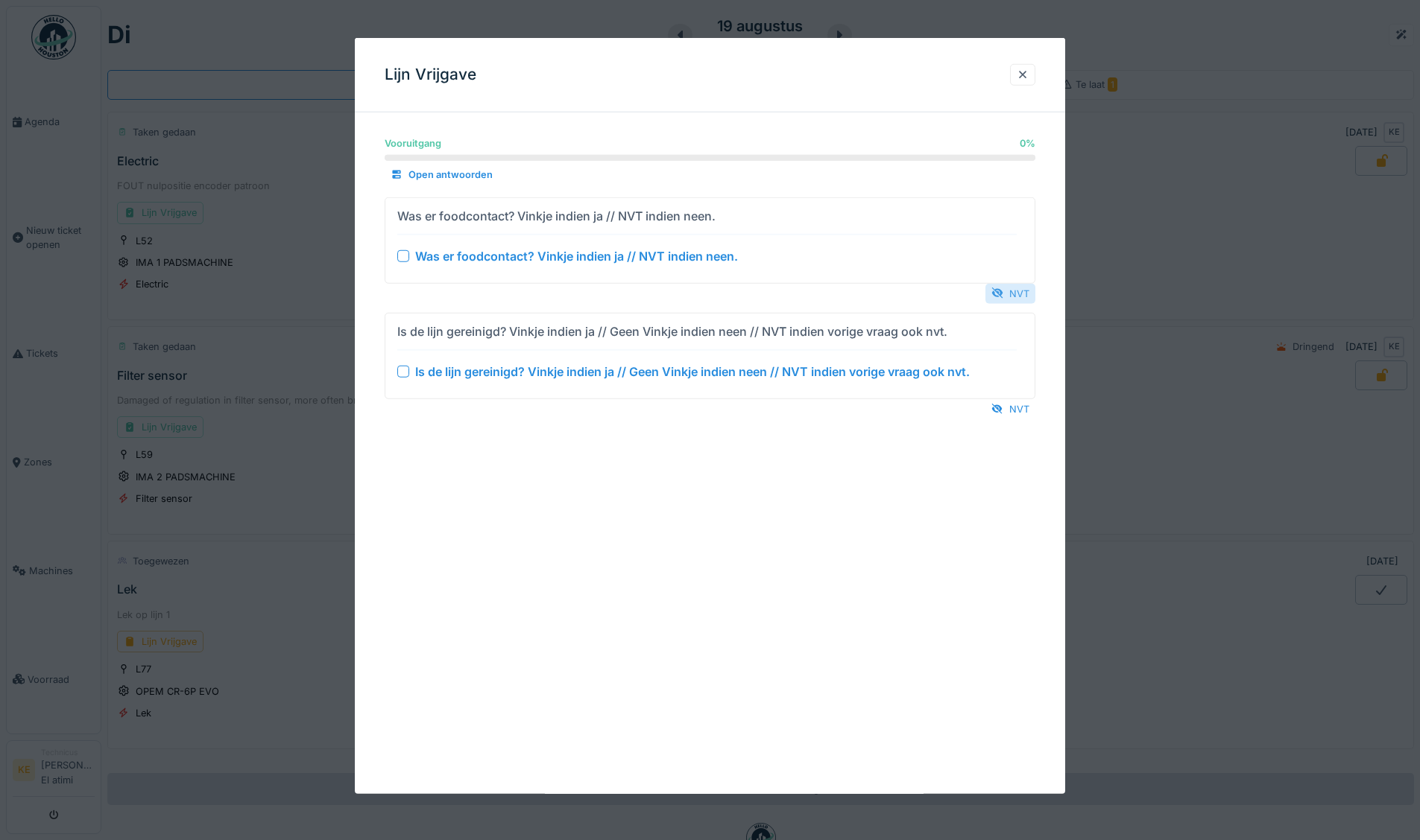
click at [1003, 293] on div at bounding box center [997, 293] width 12 height 14
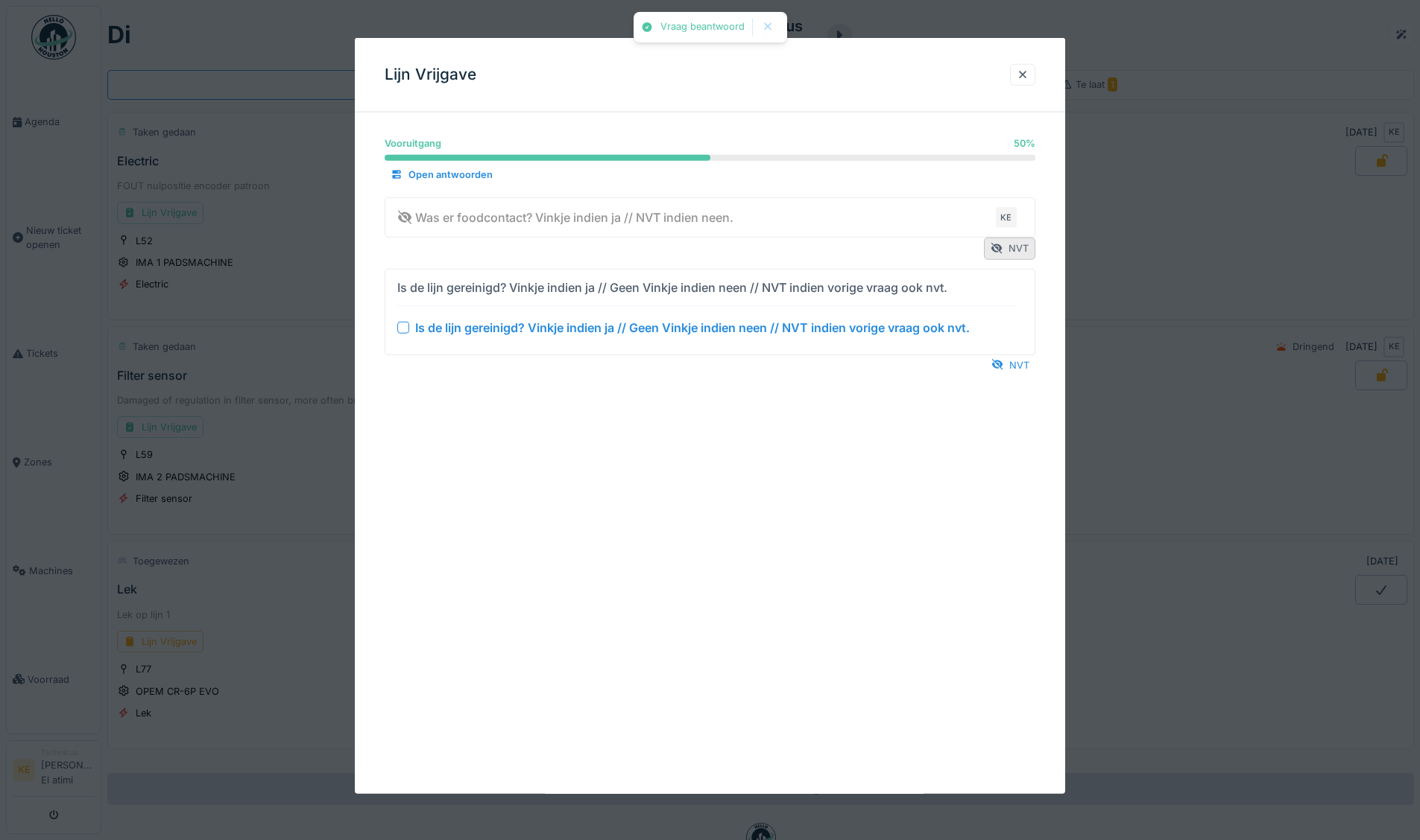
drag, startPoint x: 1016, startPoint y: 364, endPoint x: 1054, endPoint y: 245, distance: 124.9
click at [1016, 359] on div "NVT" at bounding box center [1010, 364] width 50 height 20
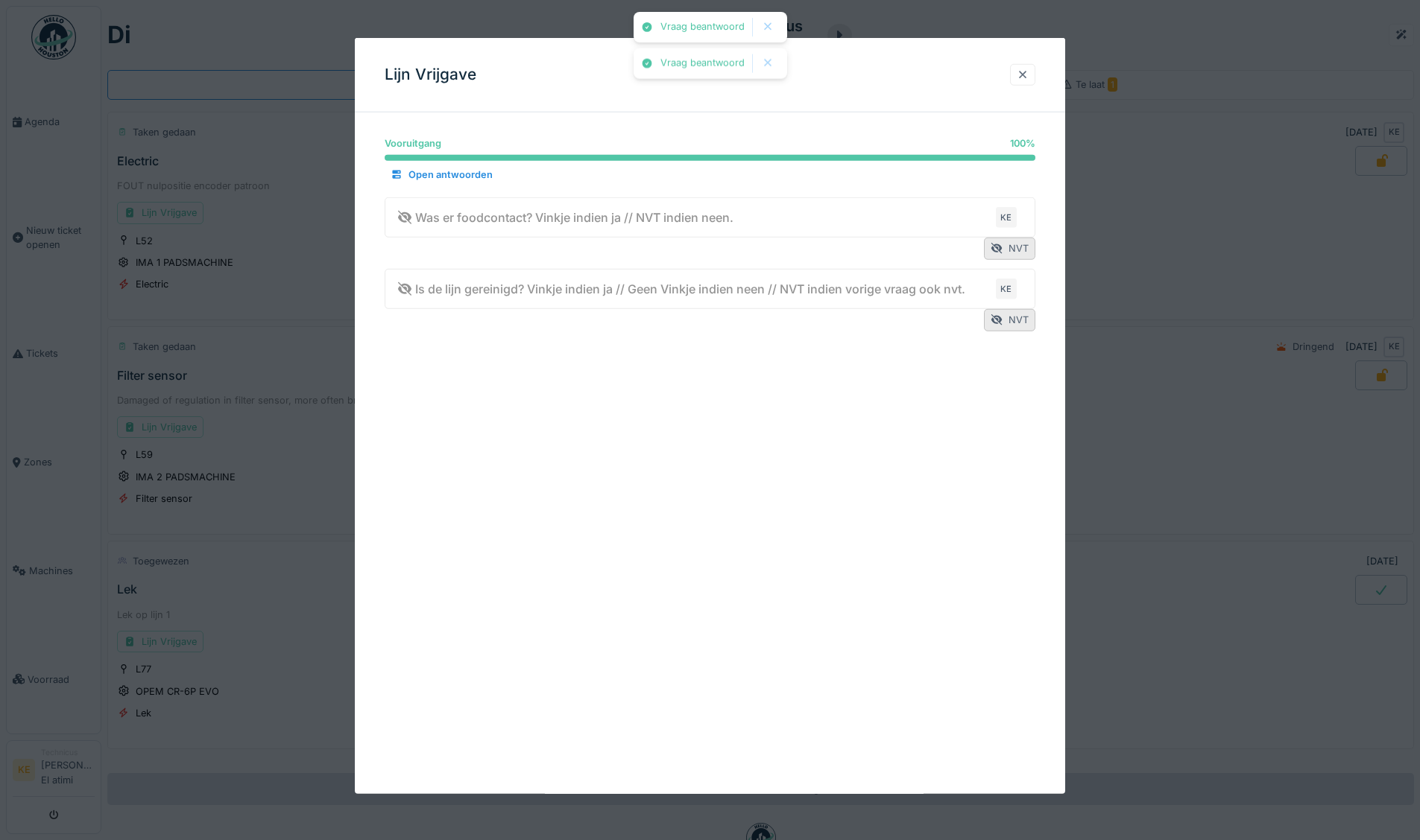
click at [1027, 70] on div at bounding box center [1022, 75] width 12 height 14
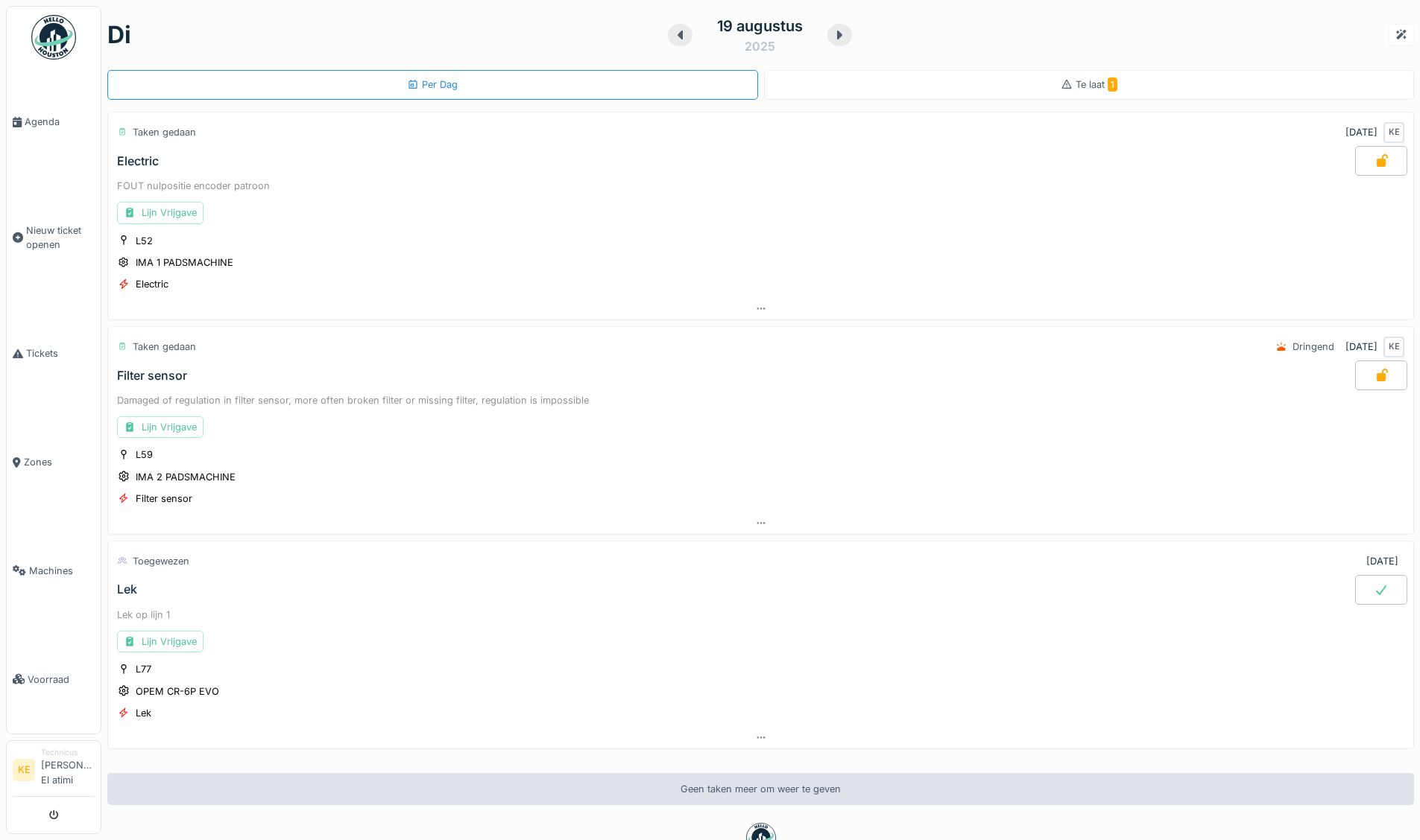
click at [1376, 590] on div at bounding box center [1380, 589] width 52 height 30
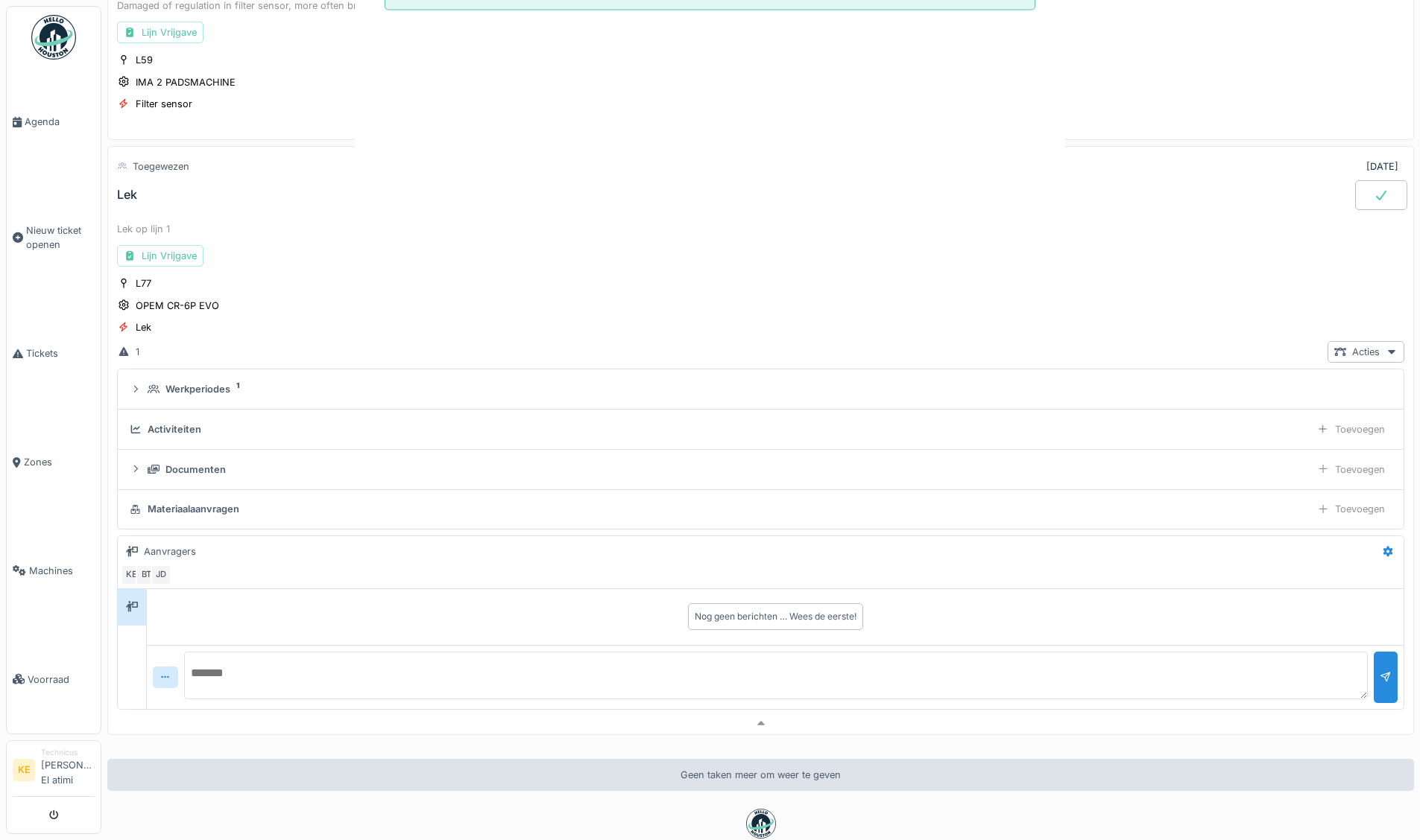
scroll to position [476, 0]
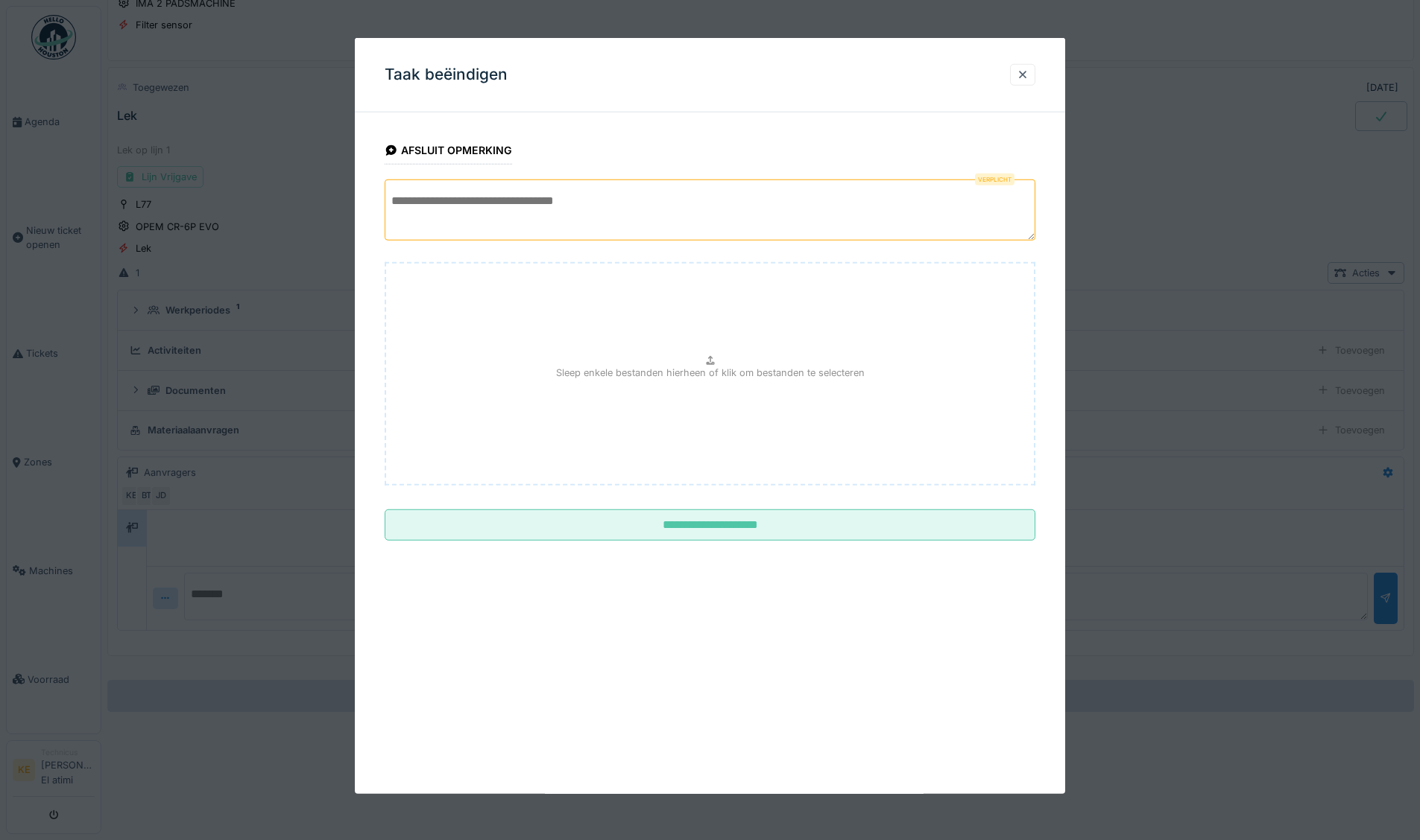
click at [554, 201] on textarea at bounding box center [710, 210] width 651 height 61
type textarea "*"
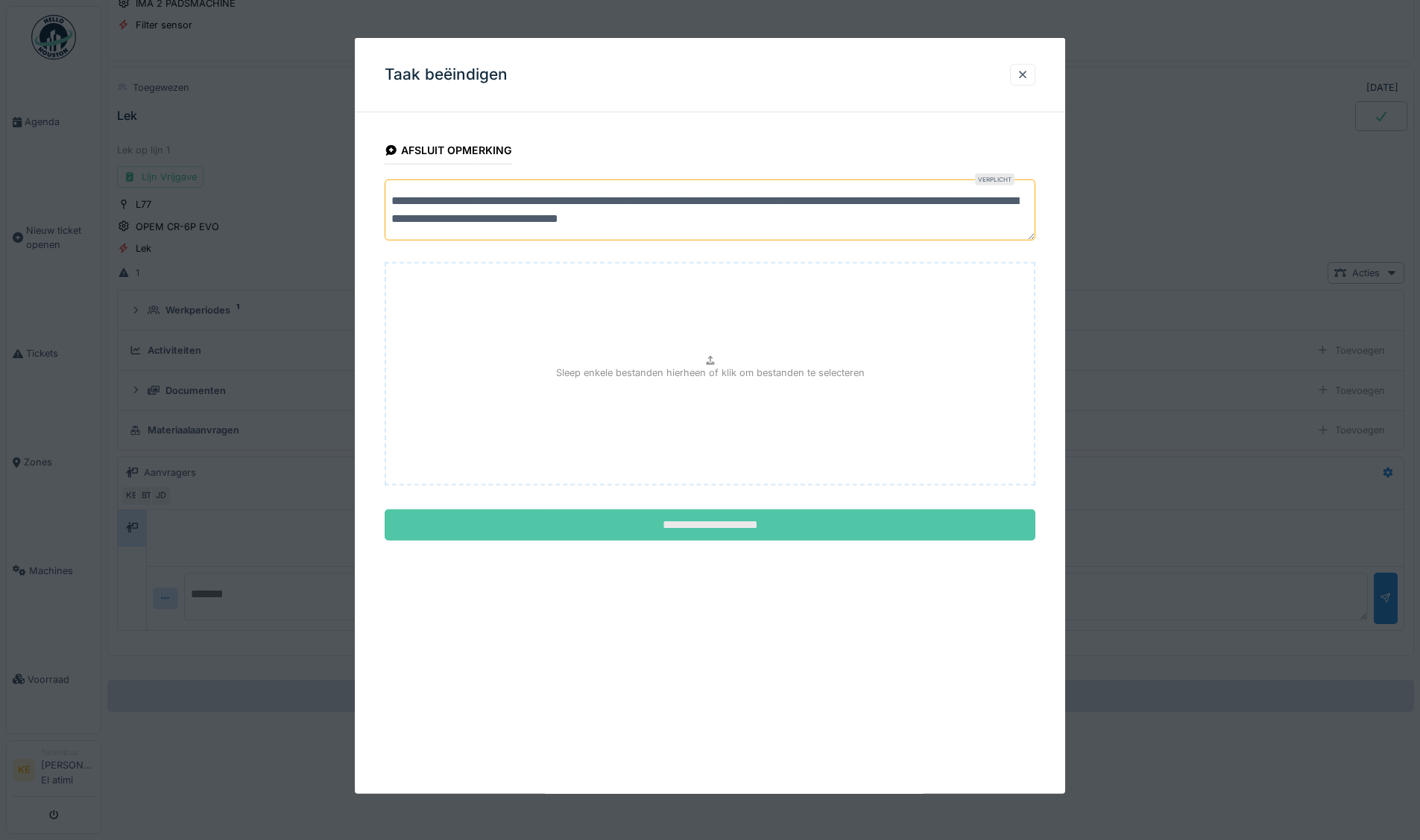
type textarea "**********"
click at [732, 511] on input "**********" at bounding box center [710, 525] width 651 height 31
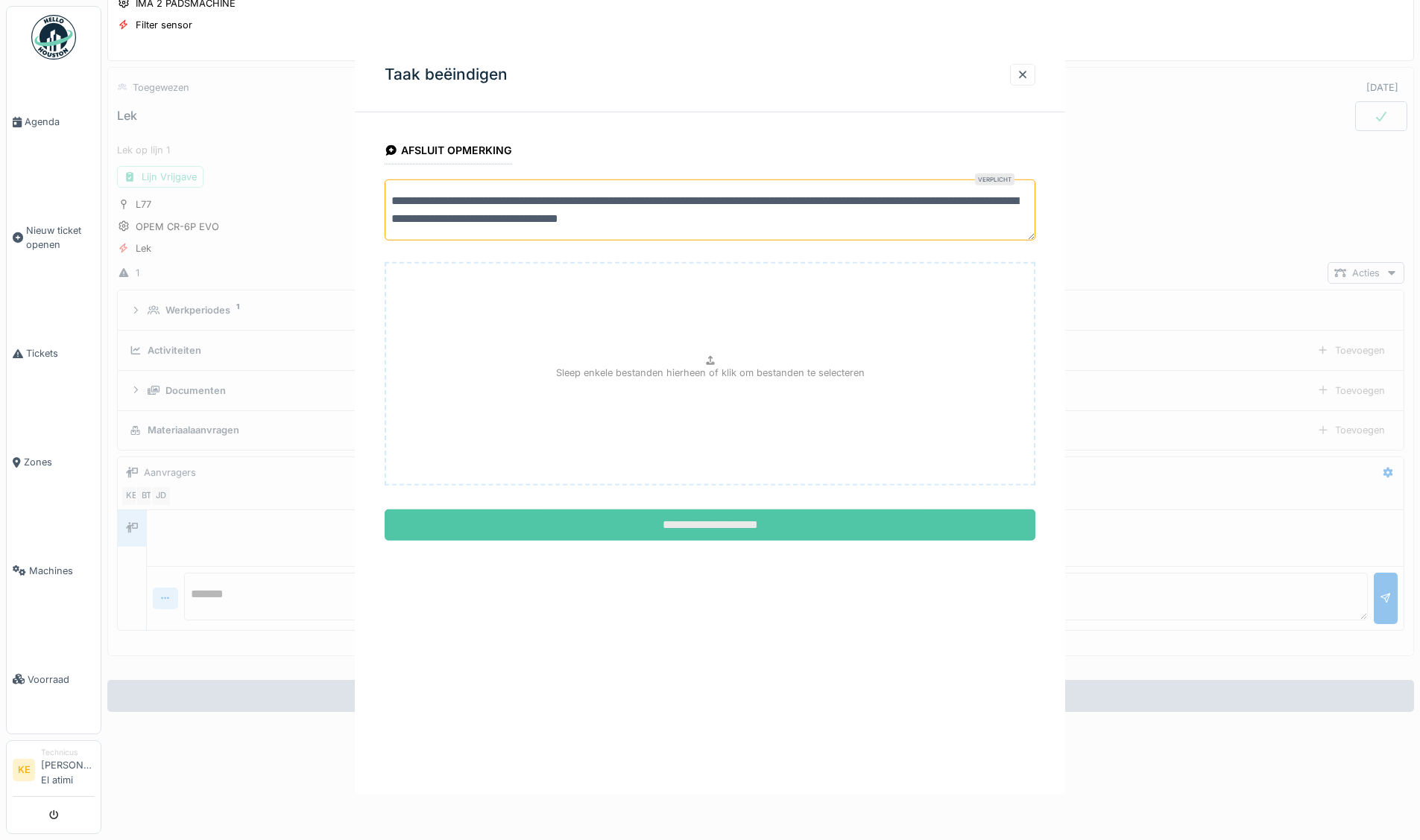
scroll to position [104, 0]
